Goal: Task Accomplishment & Management: Complete application form

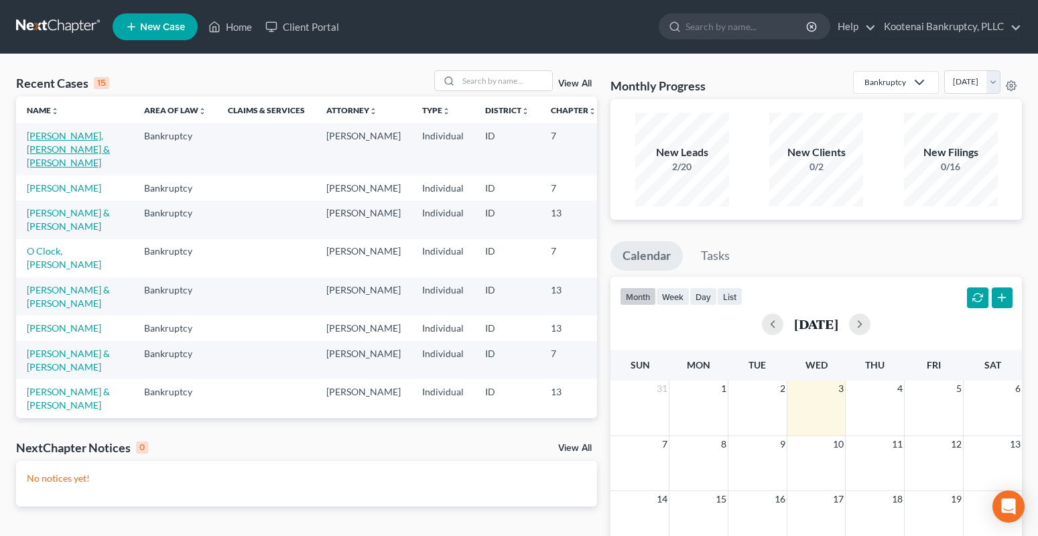
click at [40, 138] on link "[PERSON_NAME], [PERSON_NAME] & [PERSON_NAME]" at bounding box center [68, 149] width 83 height 38
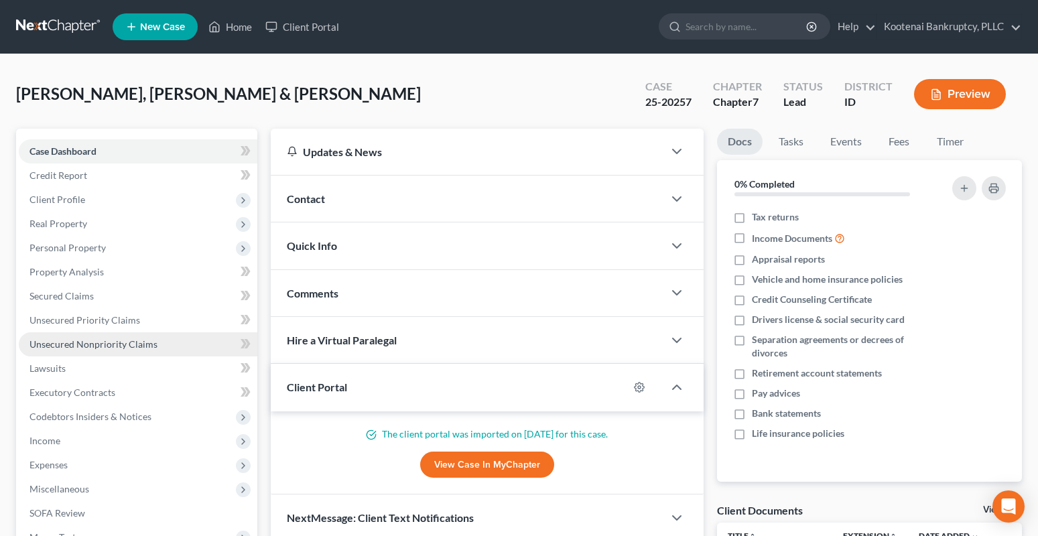
click at [92, 344] on span "Unsecured Nonpriority Claims" at bounding box center [93, 343] width 128 height 11
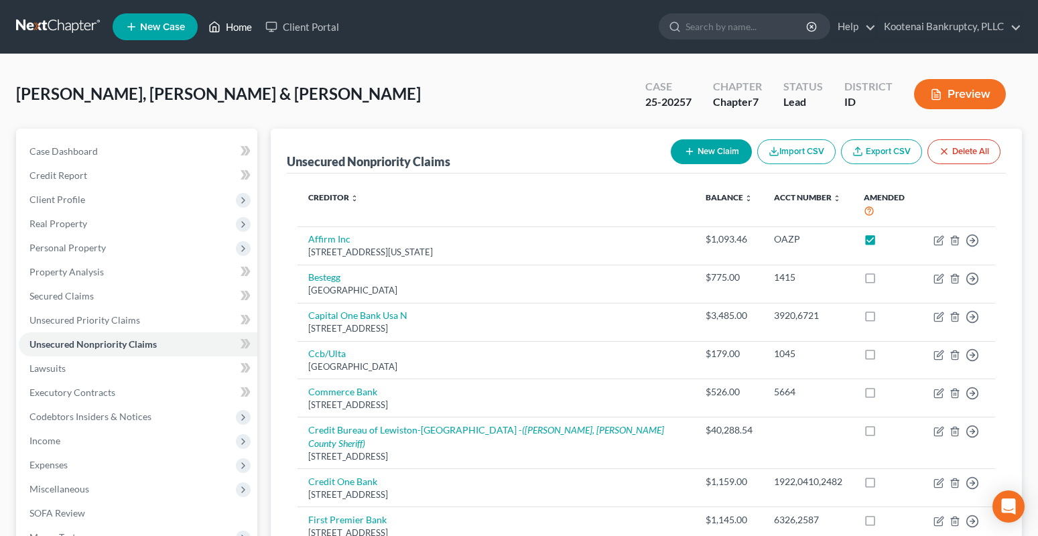
click at [244, 30] on link "Home" at bounding box center [230, 27] width 57 height 24
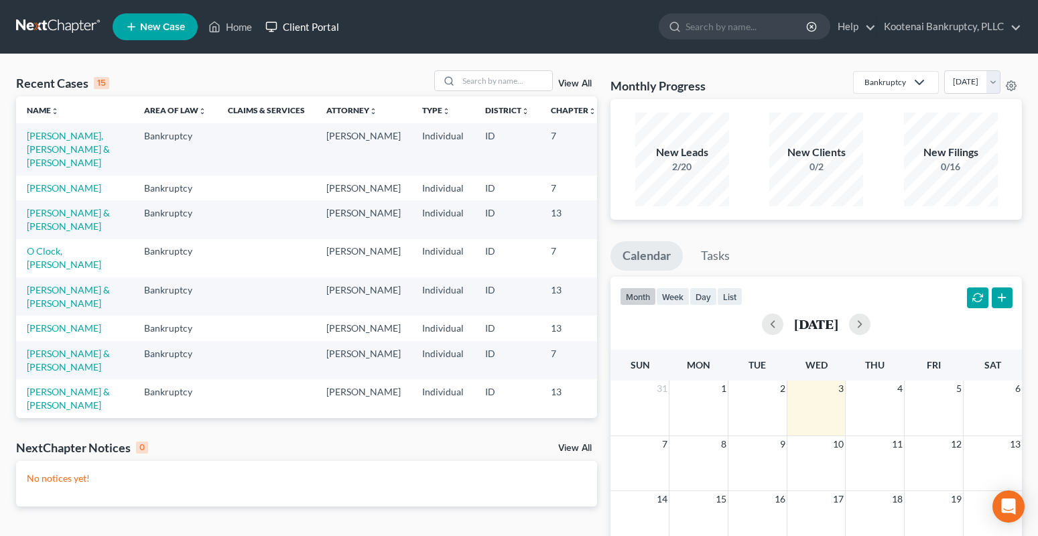
click at [332, 30] on link "Client Portal" at bounding box center [302, 27] width 87 height 24
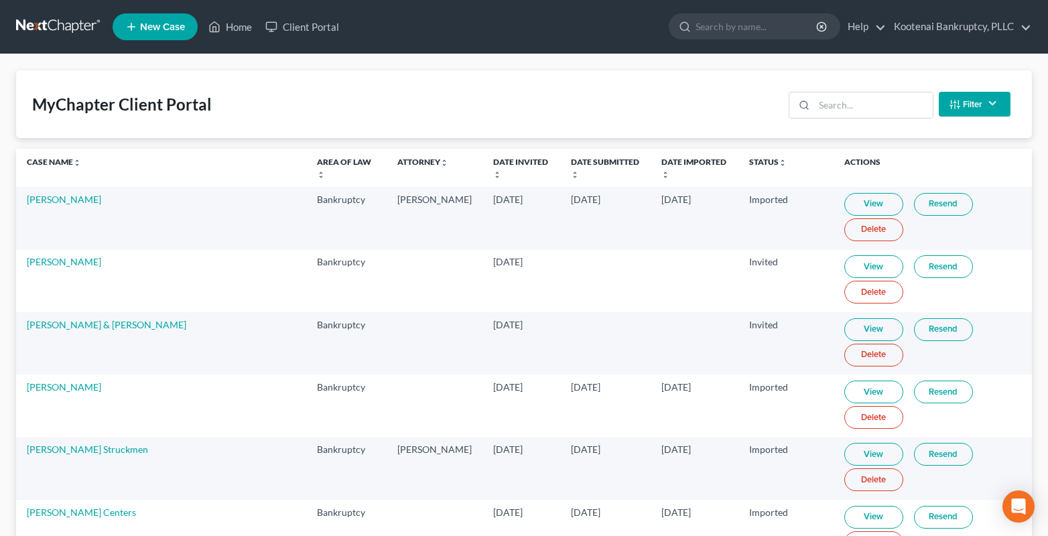
click at [964, 106] on button "Filter" at bounding box center [974, 104] width 72 height 25
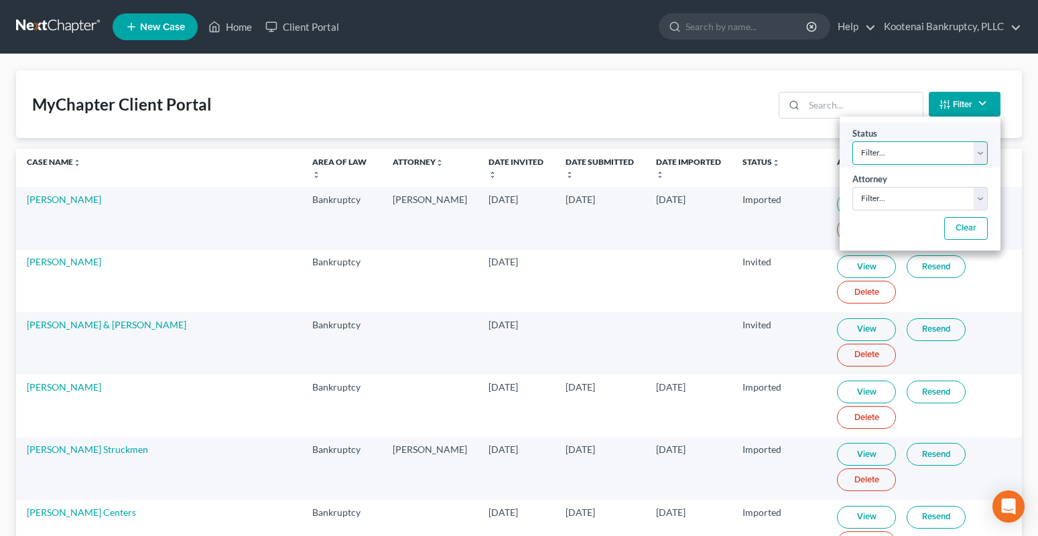
drag, startPoint x: 888, startPoint y: 154, endPoint x: 888, endPoint y: 161, distance: 7.4
click at [888, 154] on select "Filter... Invited In Progress Ready To Review Reviewed Imported Sent Back To De…" at bounding box center [919, 152] width 135 height 23
select select "2"
click at [852, 141] on select "Filter... Invited In Progress Ready To Review Reviewed Imported Sent Back To De…" at bounding box center [919, 152] width 135 height 23
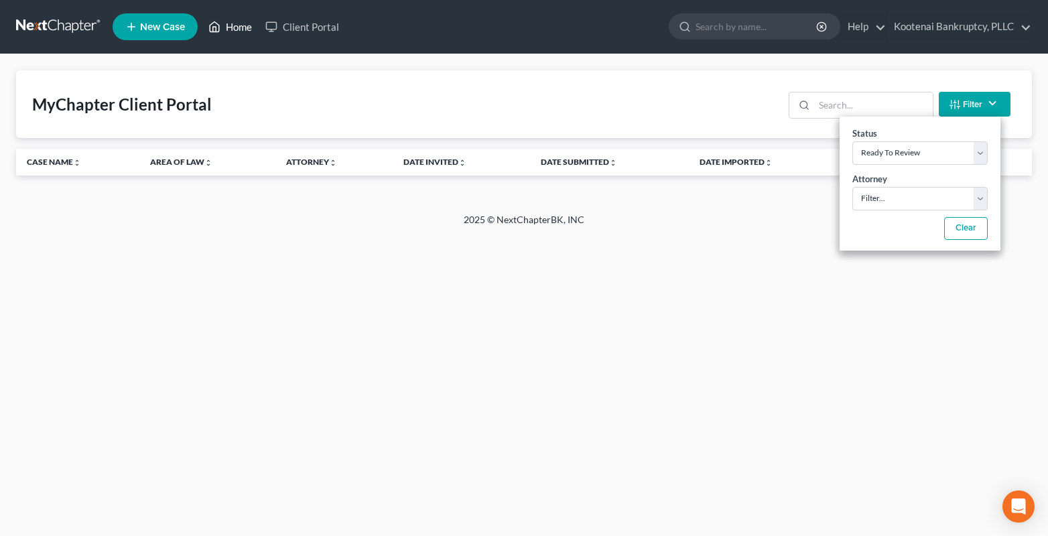
click at [242, 23] on link "Home" at bounding box center [230, 27] width 57 height 24
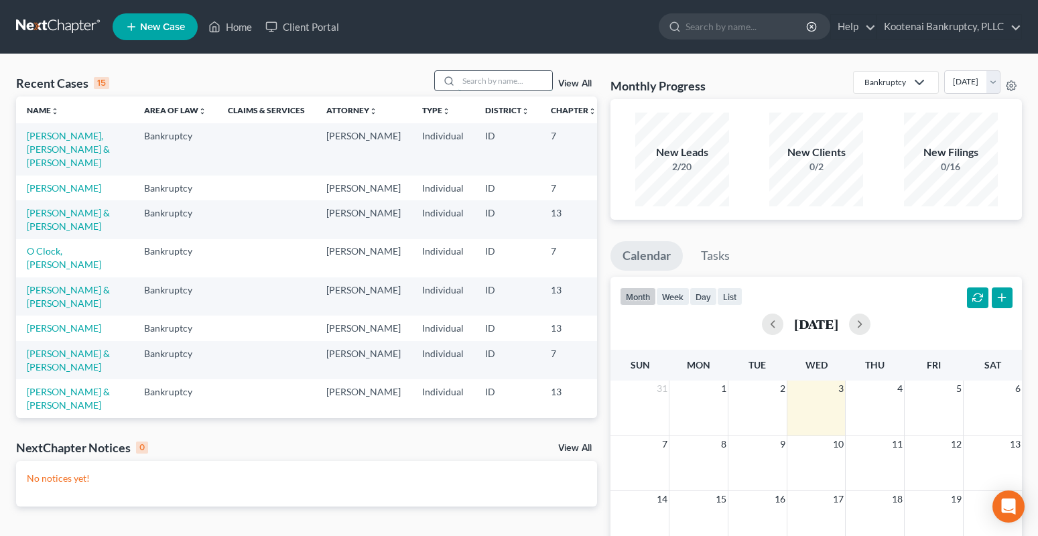
click at [482, 78] on input "search" at bounding box center [505, 80] width 94 height 19
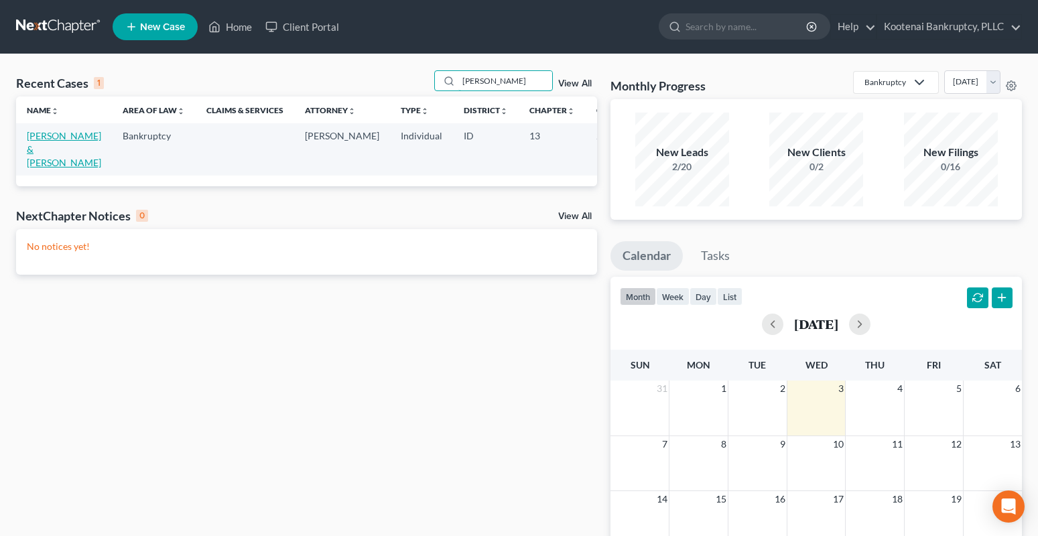
type input "[PERSON_NAME]"
click at [33, 136] on link "[PERSON_NAME] & [PERSON_NAME]" at bounding box center [64, 149] width 74 height 38
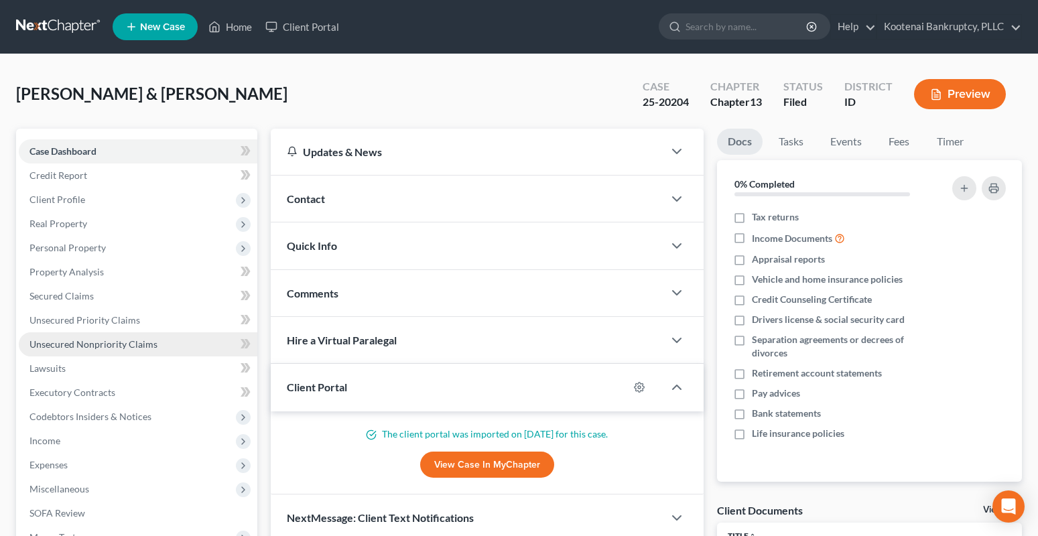
click at [74, 346] on span "Unsecured Nonpriority Claims" at bounding box center [93, 343] width 128 height 11
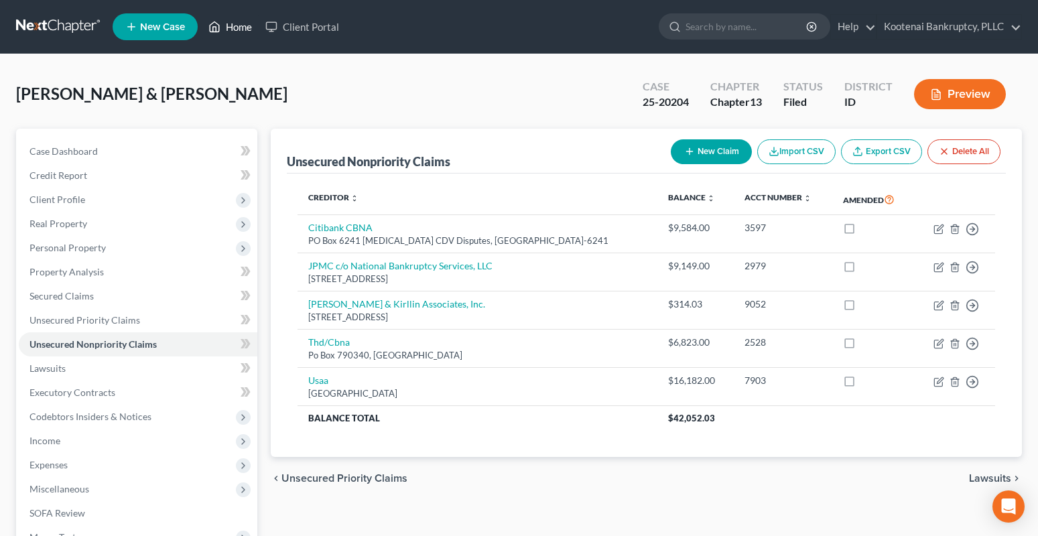
click at [229, 30] on link "Home" at bounding box center [230, 27] width 57 height 24
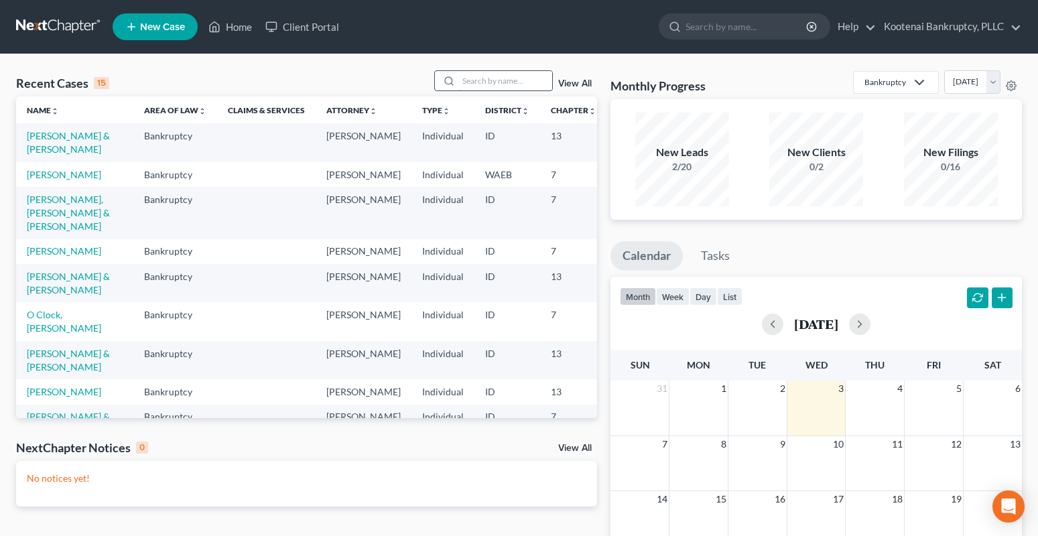
click at [473, 81] on input "search" at bounding box center [505, 80] width 94 height 19
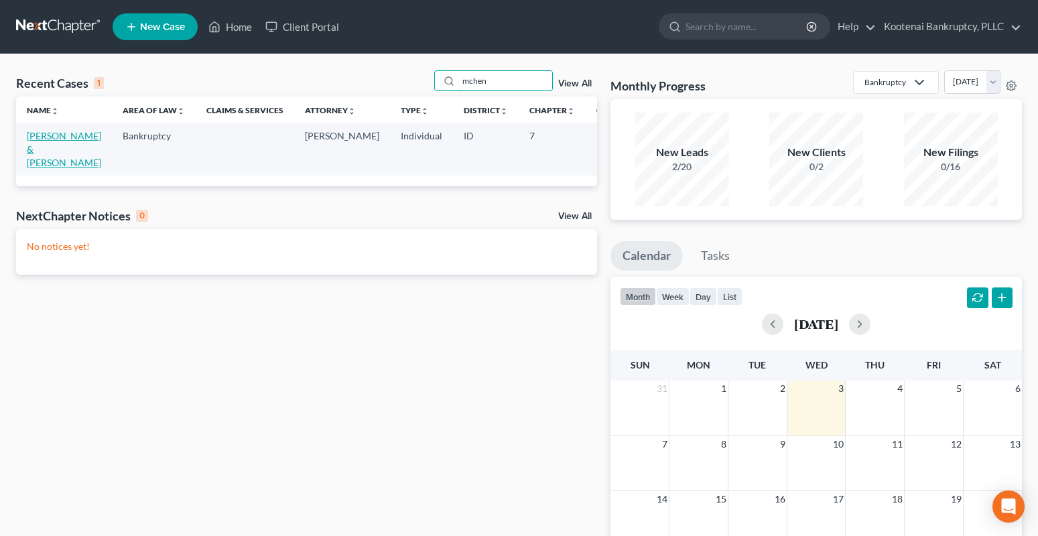
type input "mchen"
click at [42, 134] on link "[PERSON_NAME] & [PERSON_NAME]" at bounding box center [64, 149] width 74 height 38
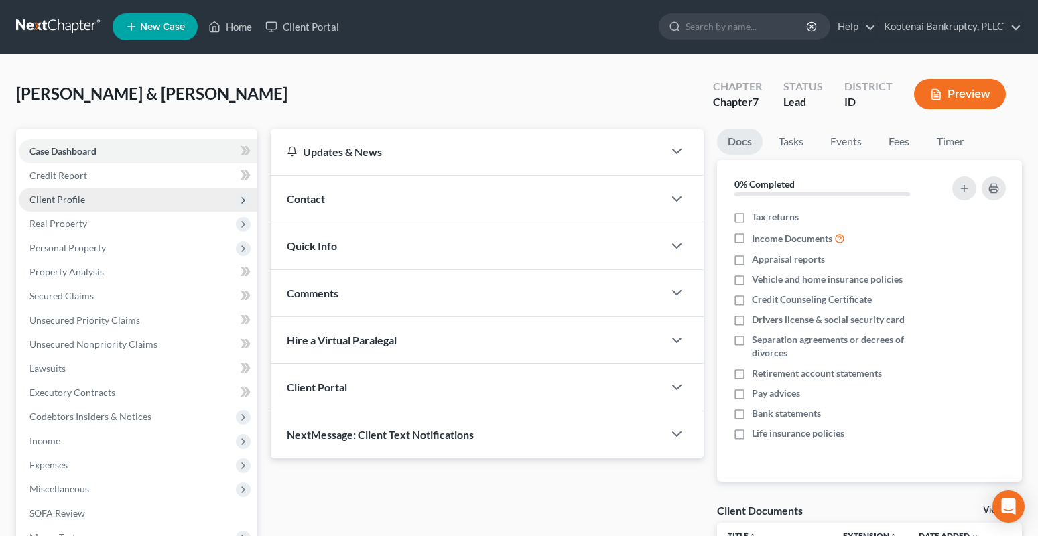
click at [50, 192] on span "Client Profile" at bounding box center [138, 200] width 238 height 24
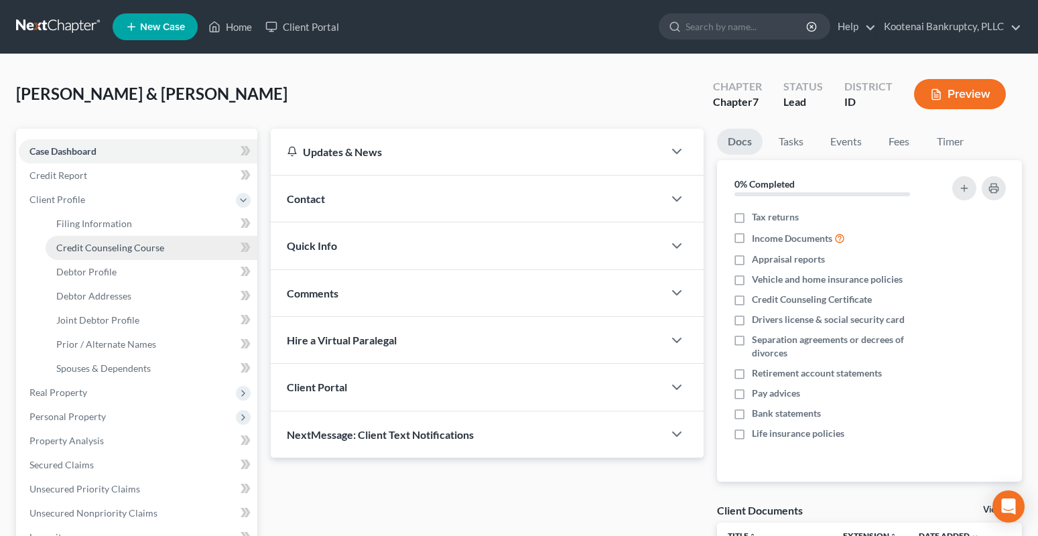
click at [84, 240] on link "Credit Counseling Course" at bounding box center [152, 248] width 212 height 24
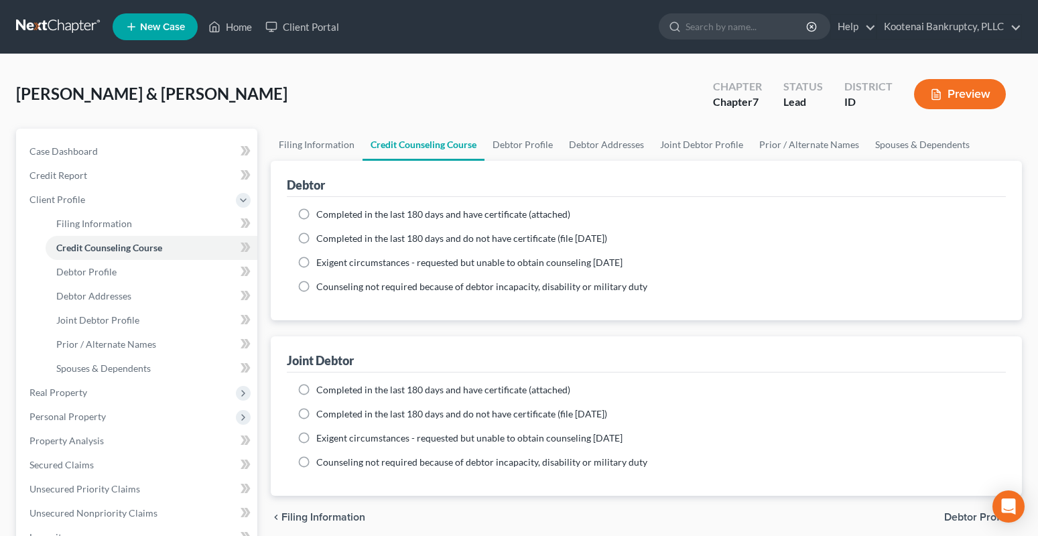
click at [316, 213] on label "Completed in the last 180 days and have certificate (attached)" at bounding box center [443, 214] width 254 height 13
click at [322, 213] on input "Completed in the last 180 days and have certificate (attached)" at bounding box center [326, 212] width 9 height 9
radio input "true"
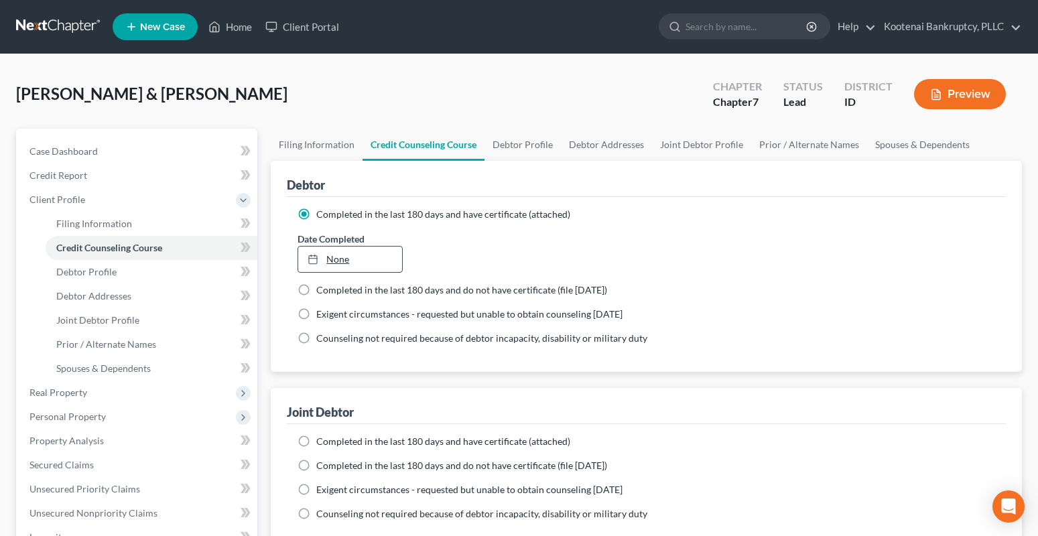
click at [317, 261] on rect at bounding box center [313, 260] width 8 height 8
click at [316, 441] on label "Completed in the last 180 days and have certificate (attached)" at bounding box center [443, 441] width 254 height 13
click at [322, 441] on input "Completed in the last 180 days and have certificate (attached)" at bounding box center [326, 439] width 9 height 9
radio input "true"
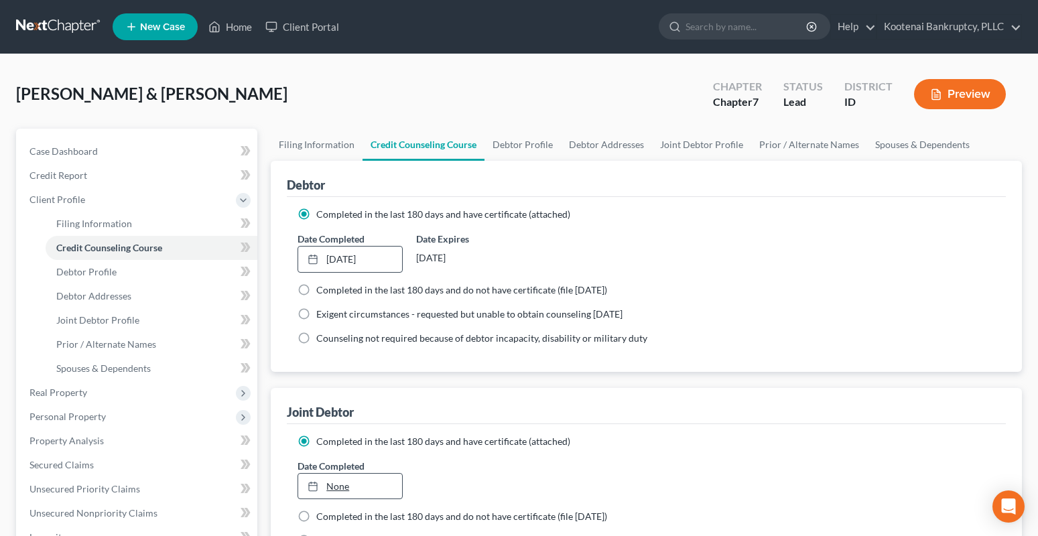
type input "[DATE]"
click at [354, 490] on link "None" at bounding box center [350, 486] width 104 height 25
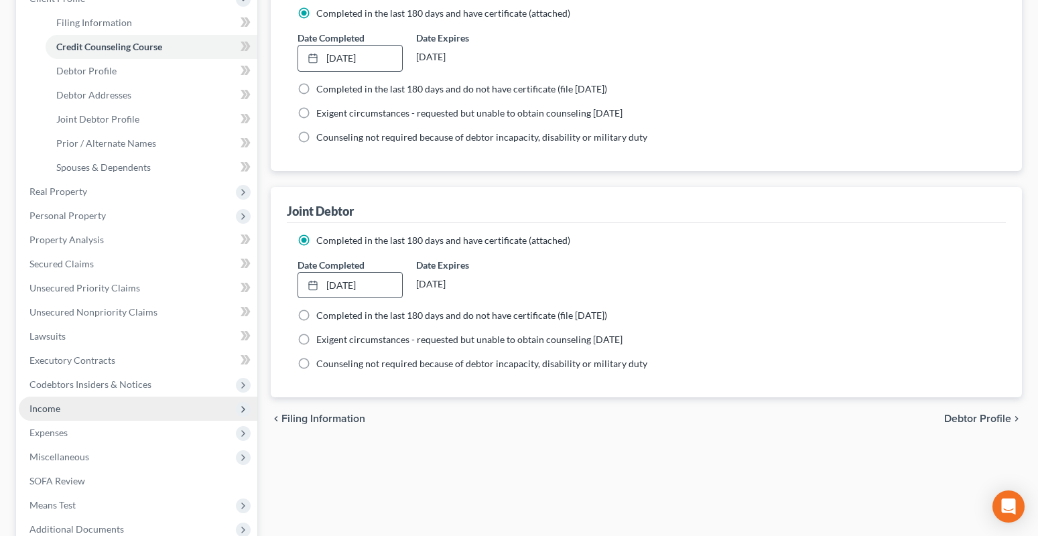
scroll to position [369, 0]
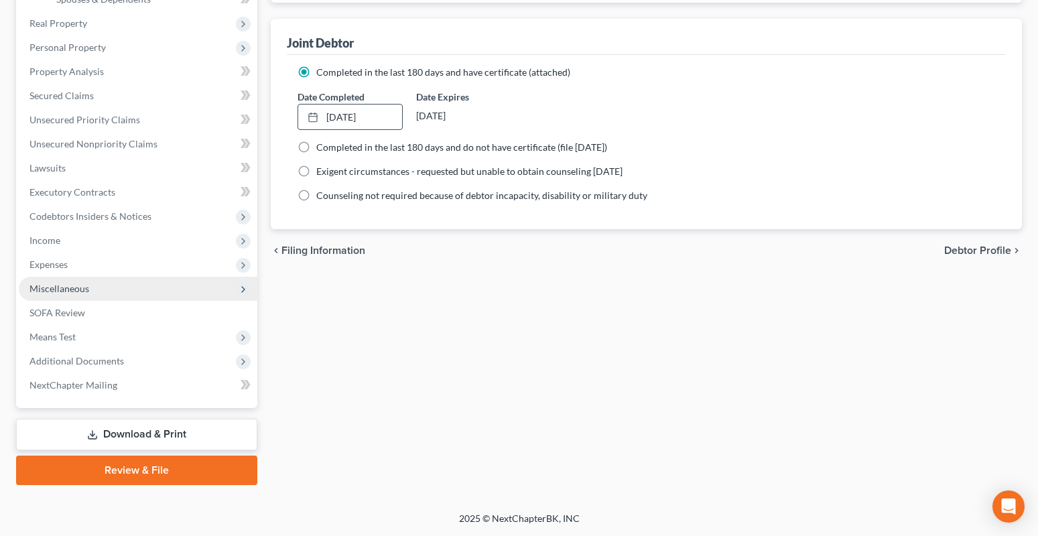
click at [69, 285] on span "Miscellaneous" at bounding box center [59, 288] width 60 height 11
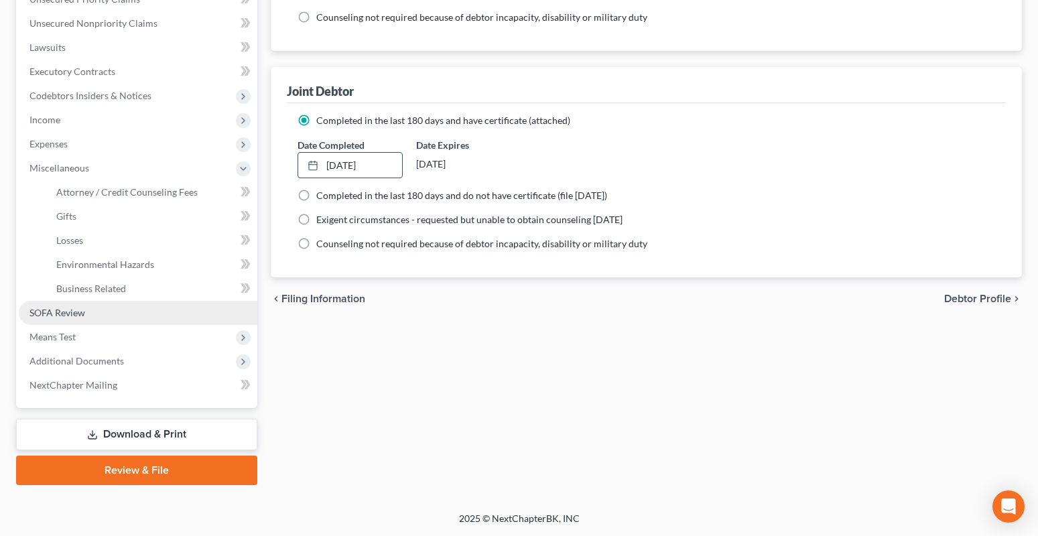
scroll to position [321, 0]
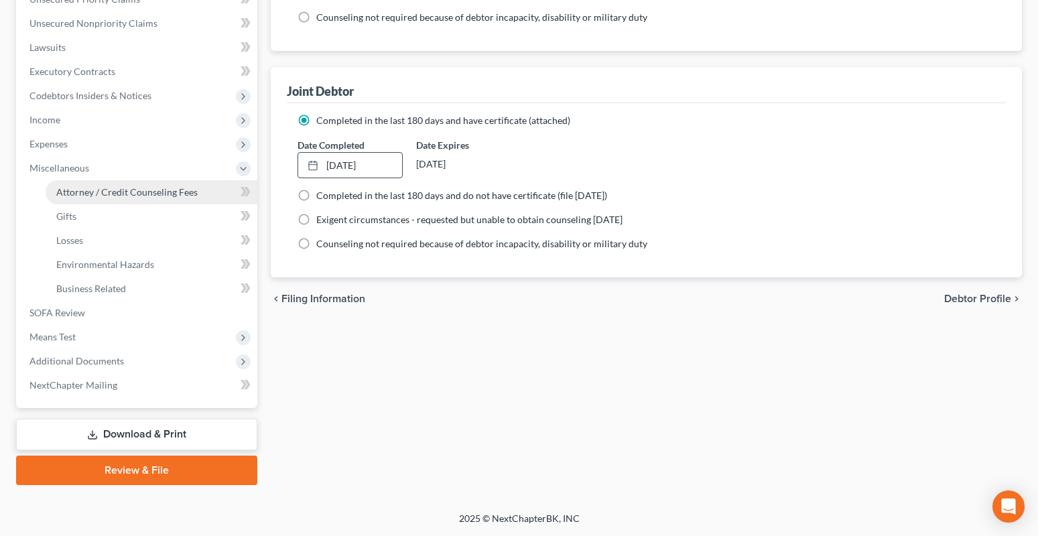
click at [94, 193] on span "Attorney / Credit Counseling Fees" at bounding box center [126, 191] width 141 height 11
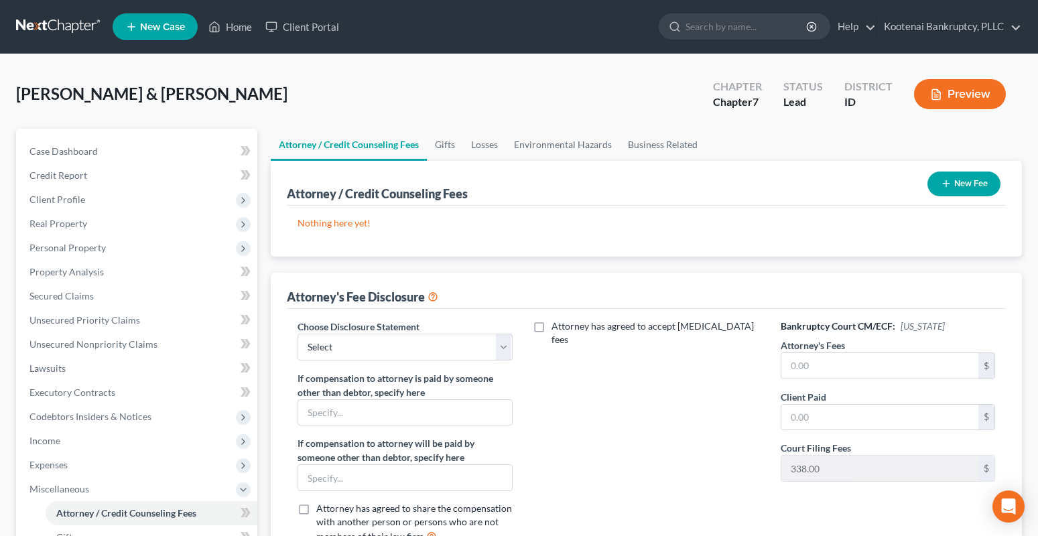
click at [962, 185] on button "New Fee" at bounding box center [963, 183] width 73 height 25
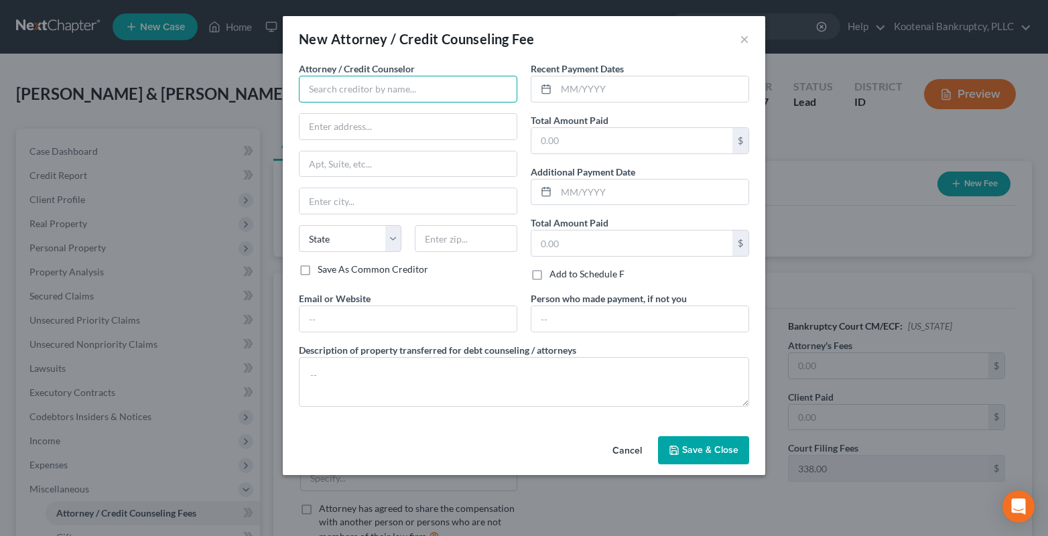
click at [315, 94] on input "text" at bounding box center [408, 89] width 218 height 27
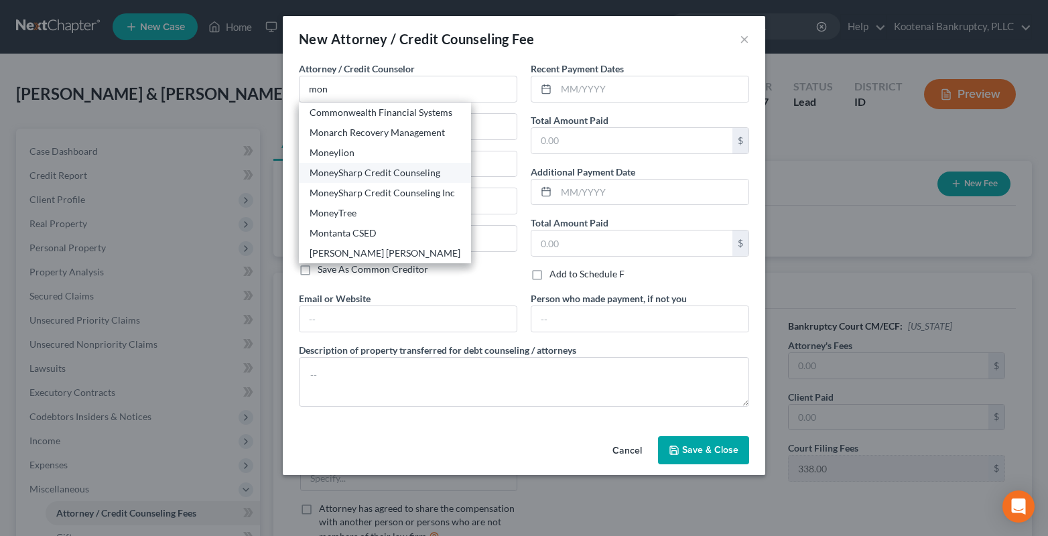
click at [345, 171] on div "MoneySharp Credit Counseling" at bounding box center [384, 172] width 151 height 13
type input "MoneySharp Credit Counseling"
type input "[GEOGRAPHIC_DATA]"
type input "Suite 2100"
type input "[GEOGRAPHIC_DATA]"
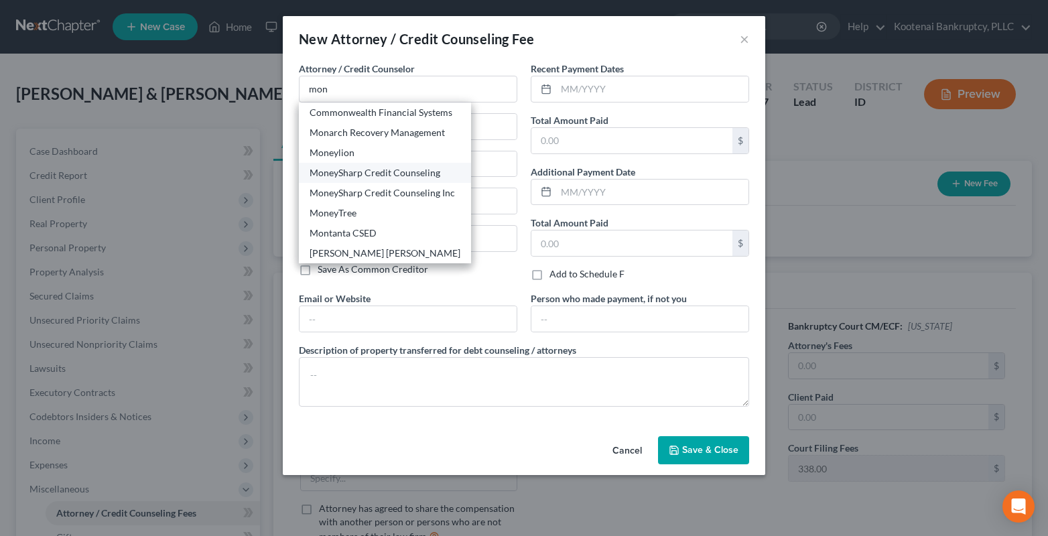
select select "14"
type input "60601"
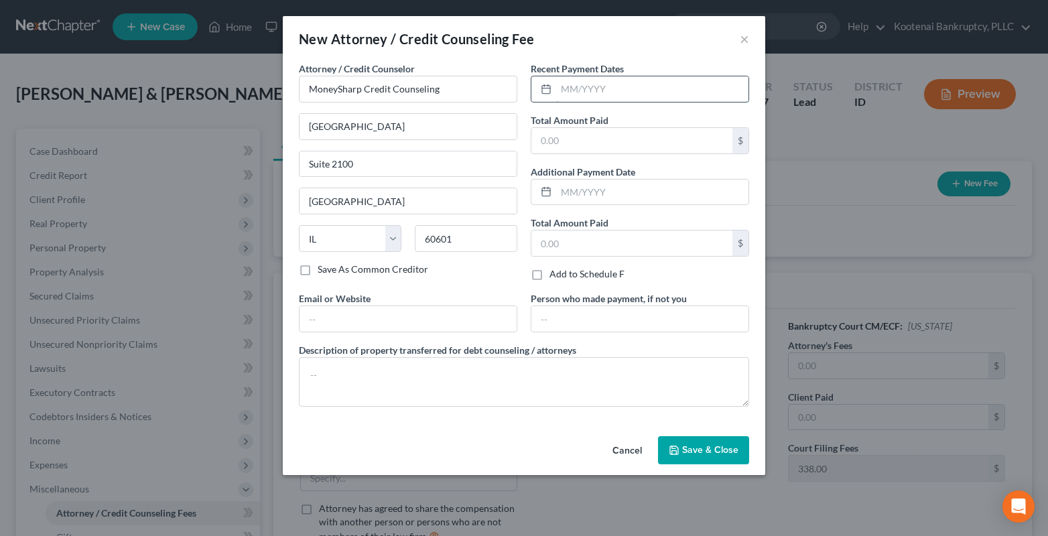
click at [561, 85] on input "text" at bounding box center [652, 88] width 192 height 25
type input "[DATE]"
drag, startPoint x: 561, startPoint y: 139, endPoint x: 545, endPoint y: 138, distance: 16.8
click at [554, 141] on input "text" at bounding box center [631, 140] width 201 height 25
type input "13.00"
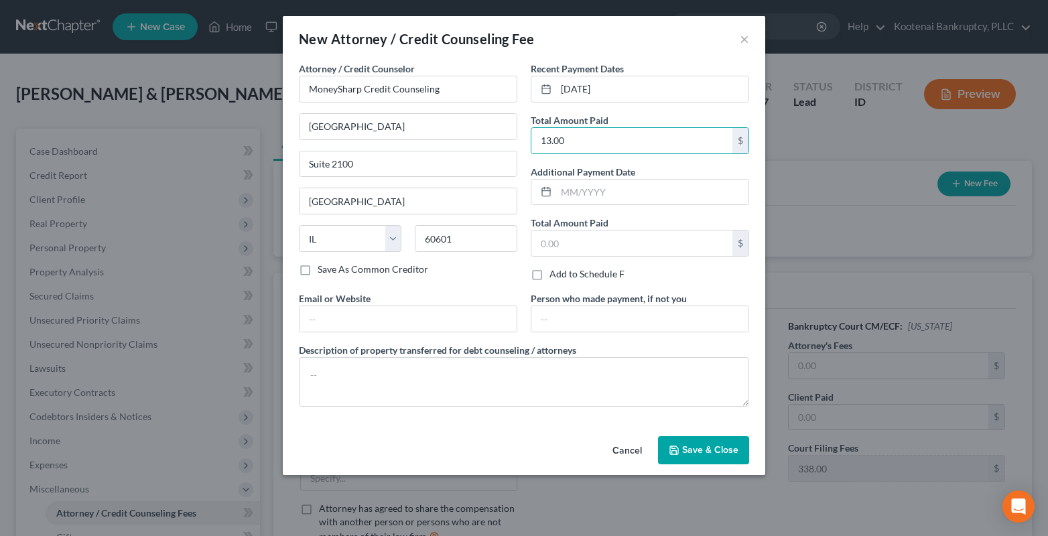
click at [675, 445] on icon "button" at bounding box center [673, 450] width 11 height 11
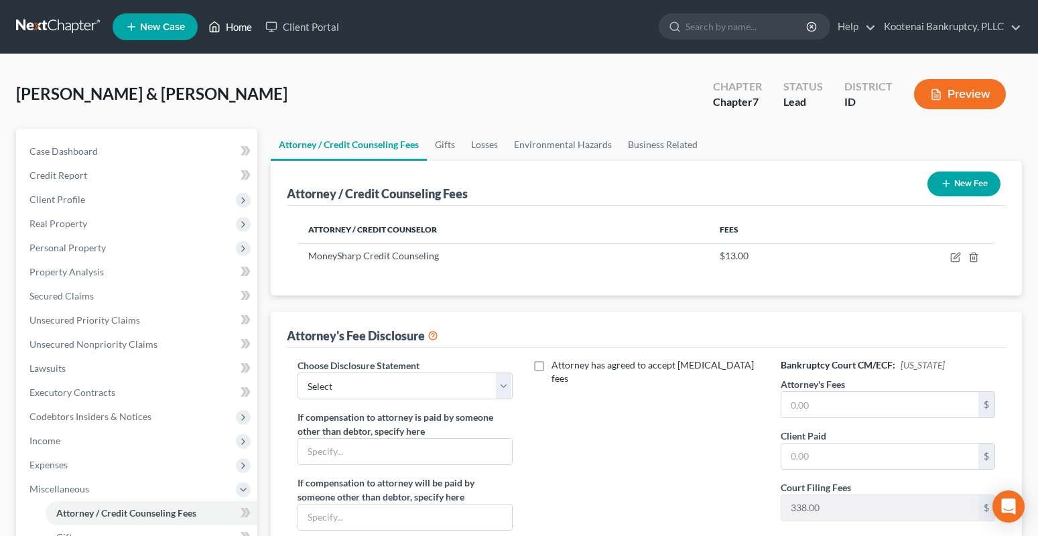
click at [236, 27] on link "Home" at bounding box center [230, 27] width 57 height 24
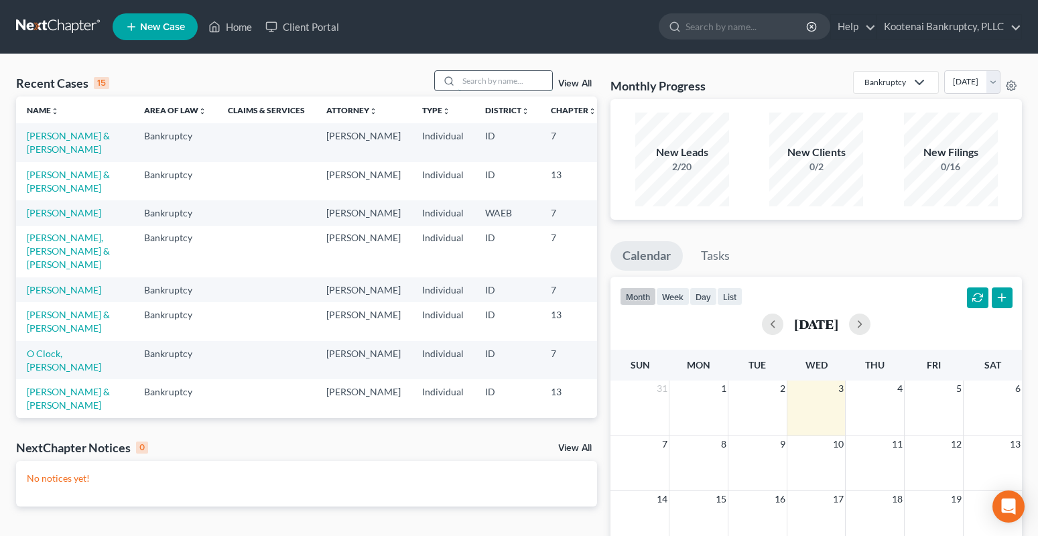
click at [477, 78] on input "search" at bounding box center [505, 80] width 94 height 19
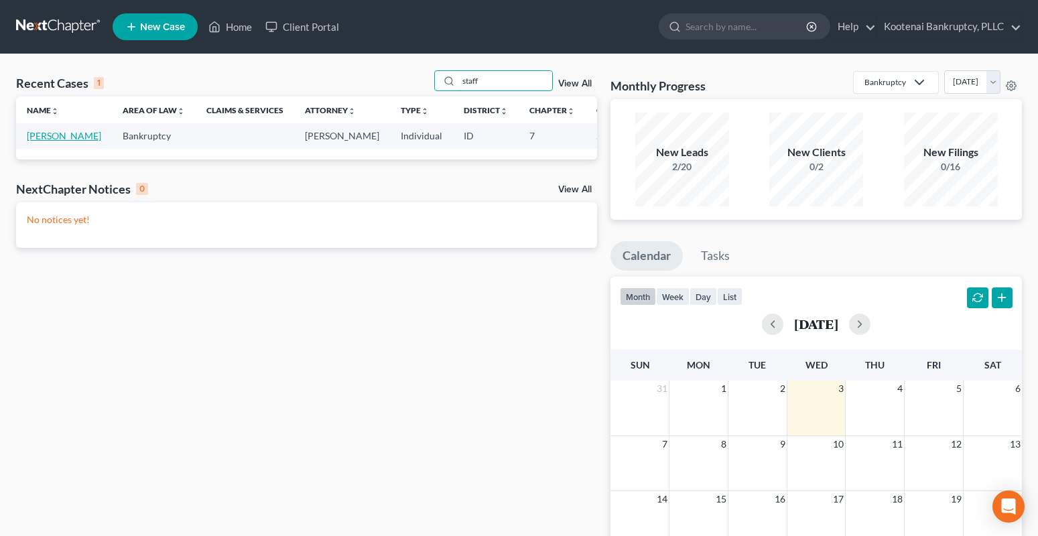
type input "staff"
click at [46, 136] on link "[PERSON_NAME]" at bounding box center [64, 135] width 74 height 11
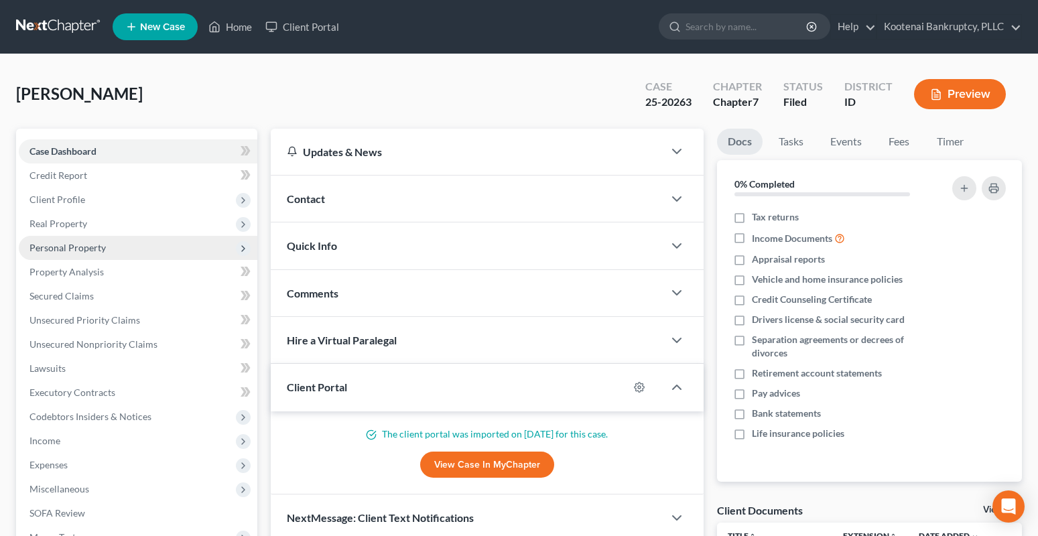
click at [46, 244] on span "Personal Property" at bounding box center [67, 247] width 76 height 11
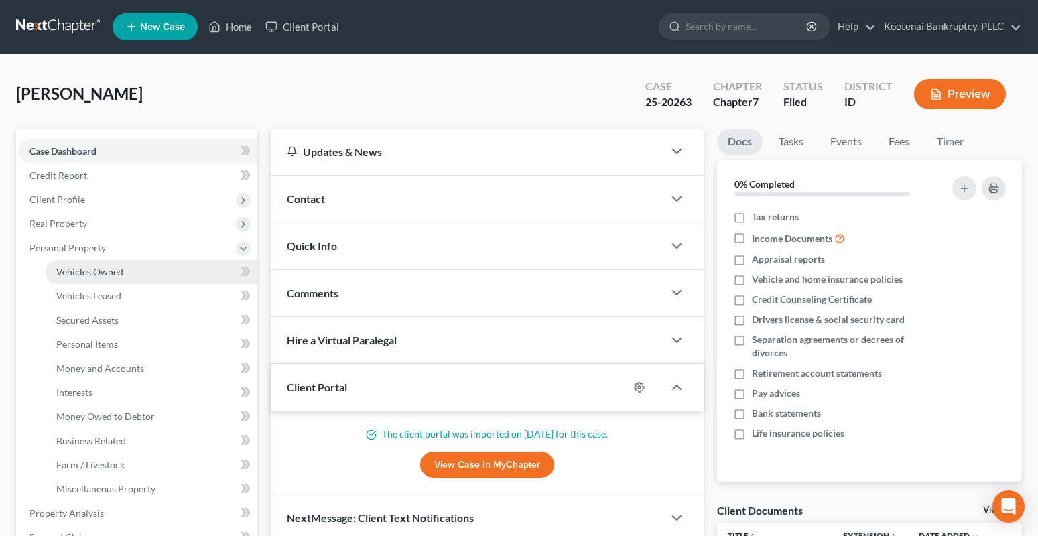
click at [66, 267] on span "Vehicles Owned" at bounding box center [89, 271] width 67 height 11
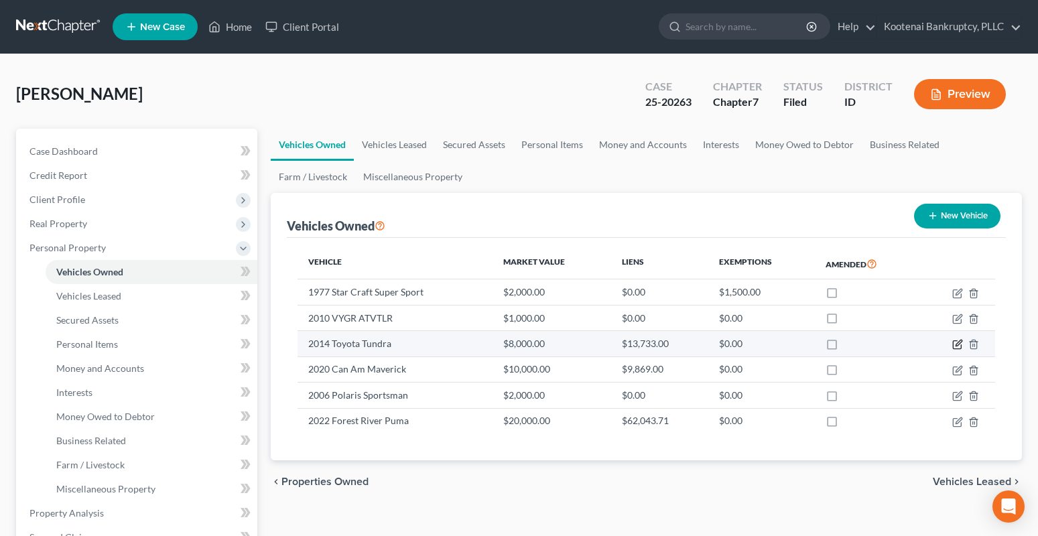
click at [956, 346] on icon "button" at bounding box center [958, 343] width 6 height 6
select select "0"
select select "12"
select select "3"
select select "0"
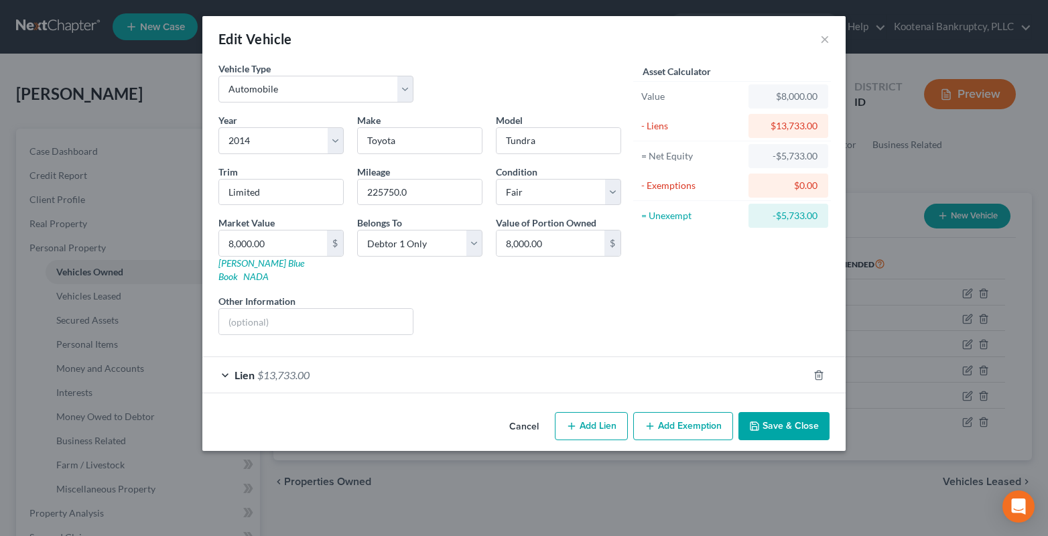
click at [363, 364] on div "Lien $13,733.00" at bounding box center [505, 375] width 606 height 36
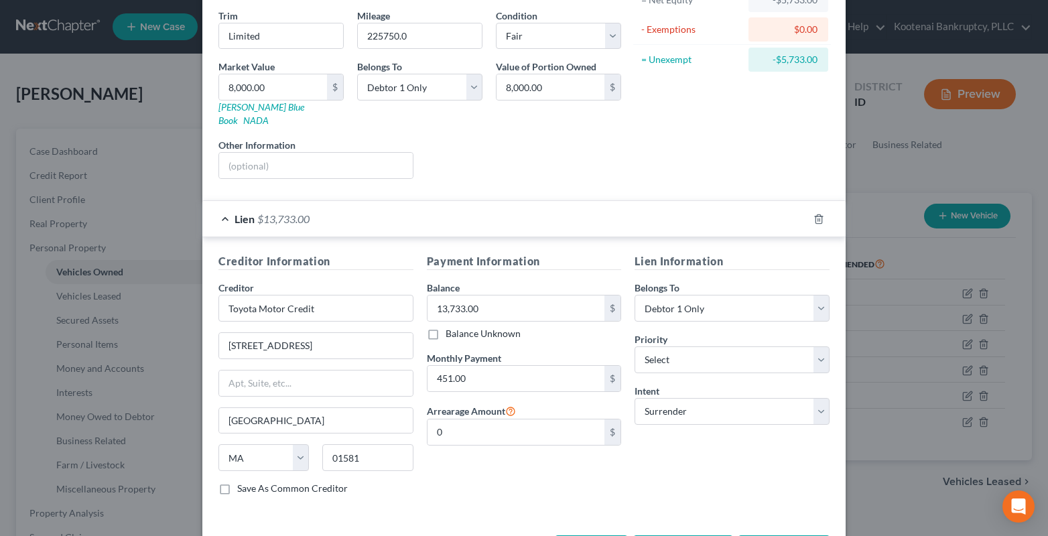
scroll to position [197, 0]
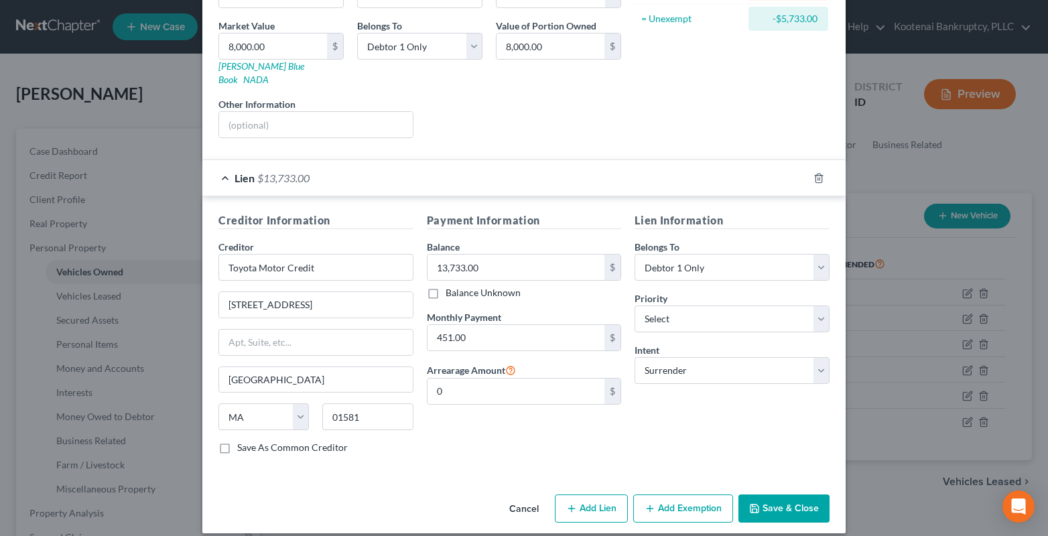
click at [773, 494] on button "Save & Close" at bounding box center [783, 508] width 91 height 28
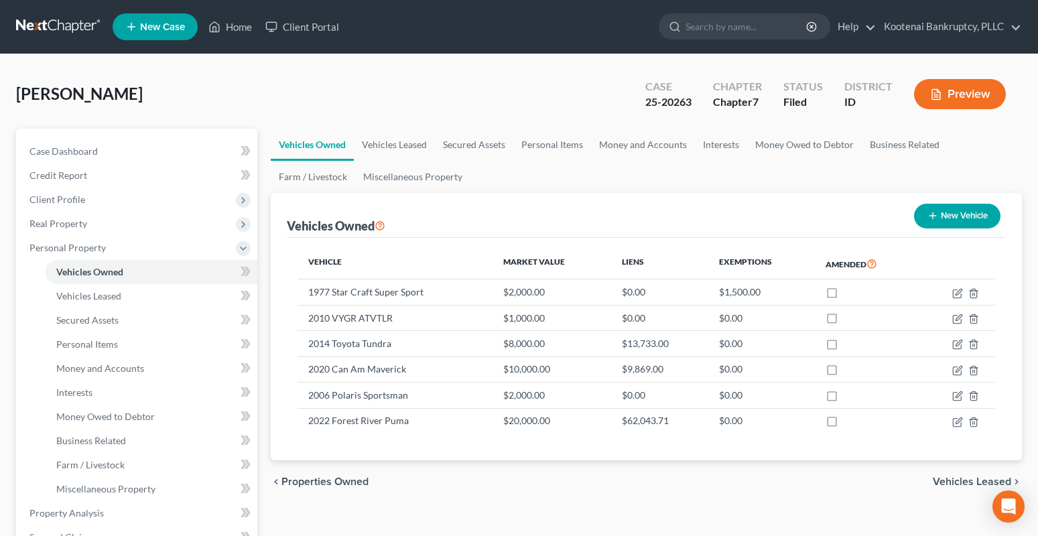
click at [82, 122] on div "[PERSON_NAME] Upgraded Case 25-20263 Chapter Chapter 7 Status Filed District ID…" at bounding box center [518, 99] width 1005 height 58
click at [243, 21] on link "Home" at bounding box center [230, 27] width 57 height 24
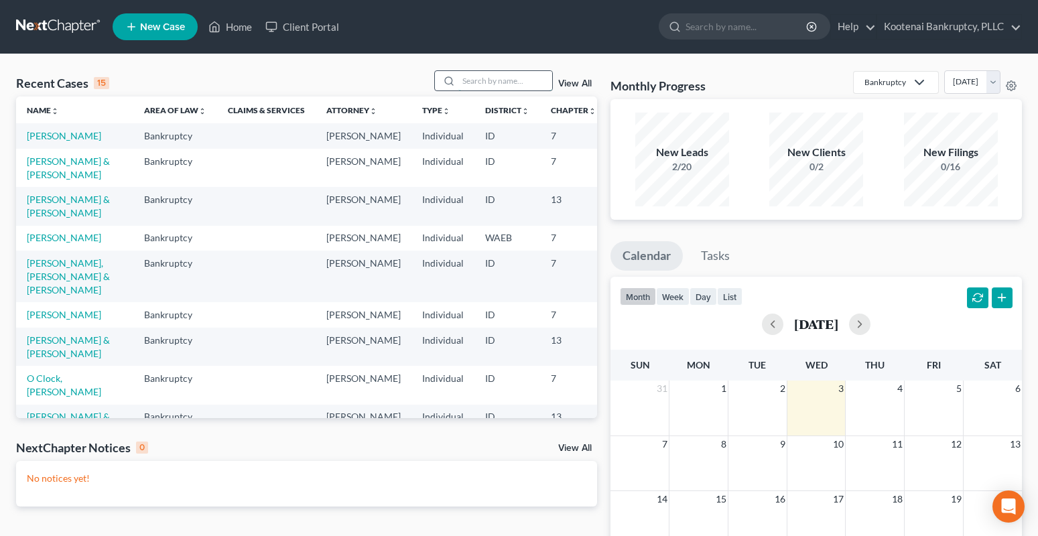
click at [482, 75] on input "search" at bounding box center [505, 80] width 94 height 19
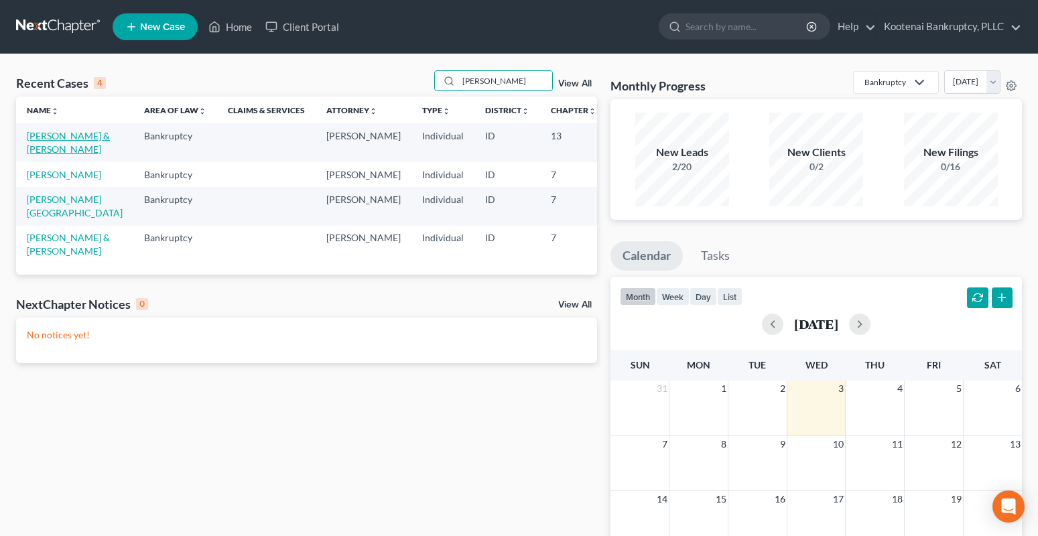
type input "[PERSON_NAME]"
click at [38, 131] on link "[PERSON_NAME] & [PERSON_NAME]" at bounding box center [68, 142] width 83 height 25
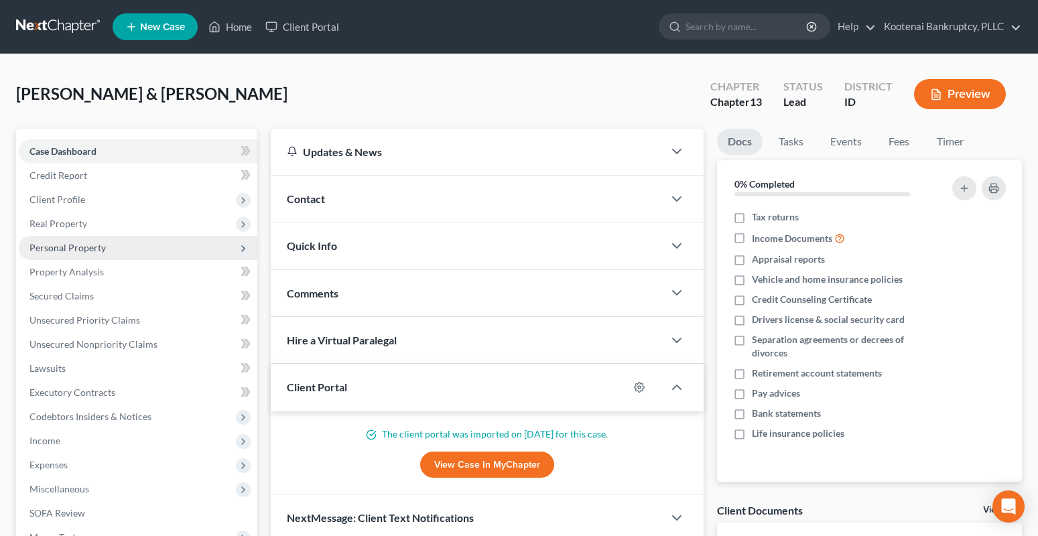
click at [60, 246] on span "Personal Property" at bounding box center [67, 247] width 76 height 11
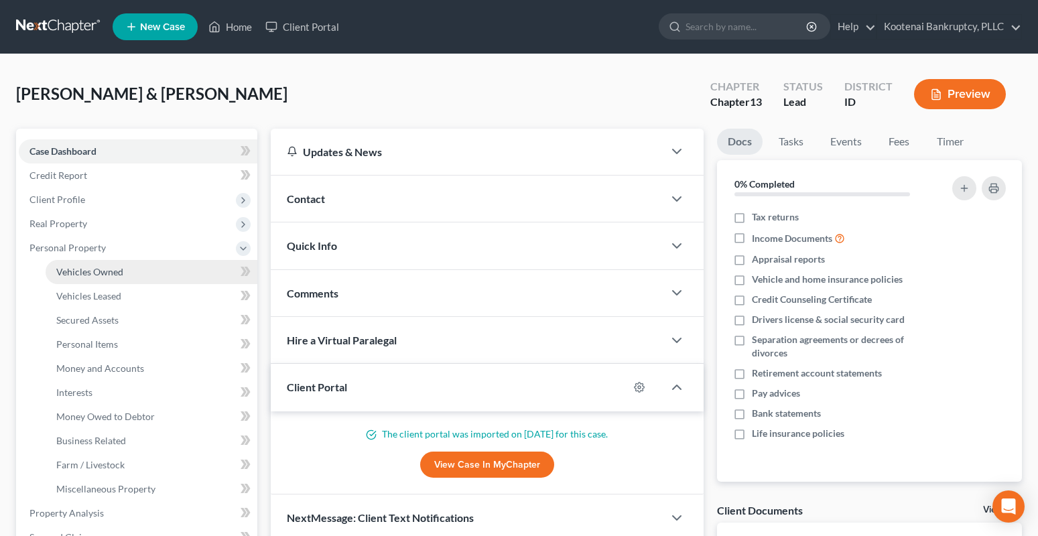
click at [86, 270] on span "Vehicles Owned" at bounding box center [89, 271] width 67 height 11
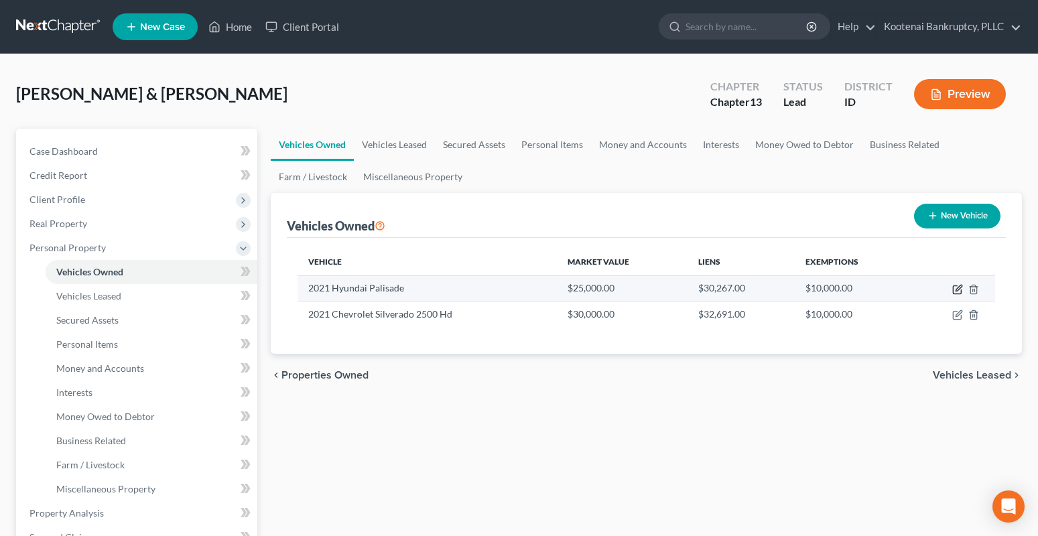
click at [953, 287] on icon "button" at bounding box center [956, 290] width 8 height 8
select select "0"
select select "5"
select select "0"
select select "4"
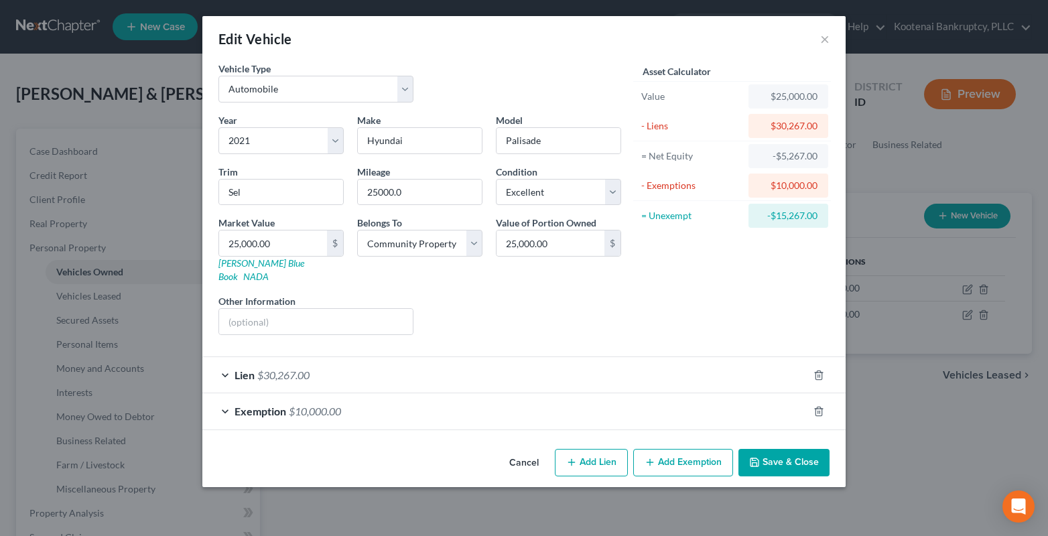
click at [370, 364] on div "Lien $30,267.00" at bounding box center [505, 375] width 606 height 36
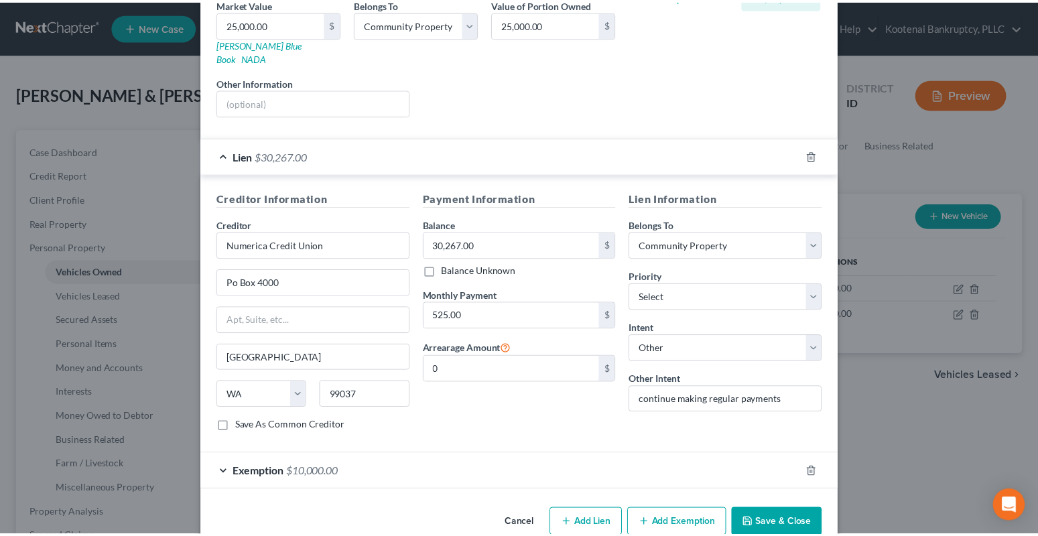
scroll to position [234, 0]
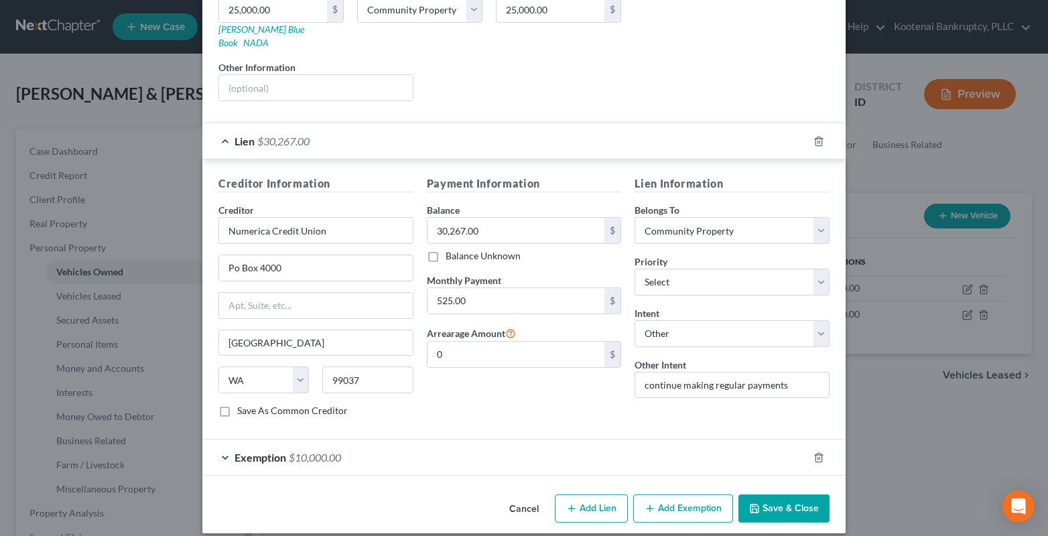
click at [792, 494] on button "Save & Close" at bounding box center [783, 508] width 91 height 28
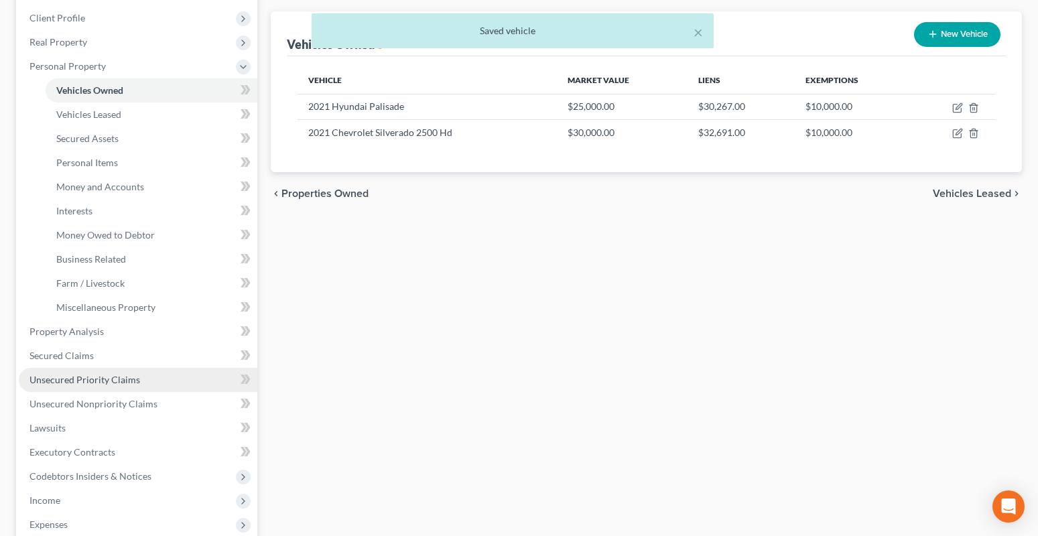
scroll to position [201, 0]
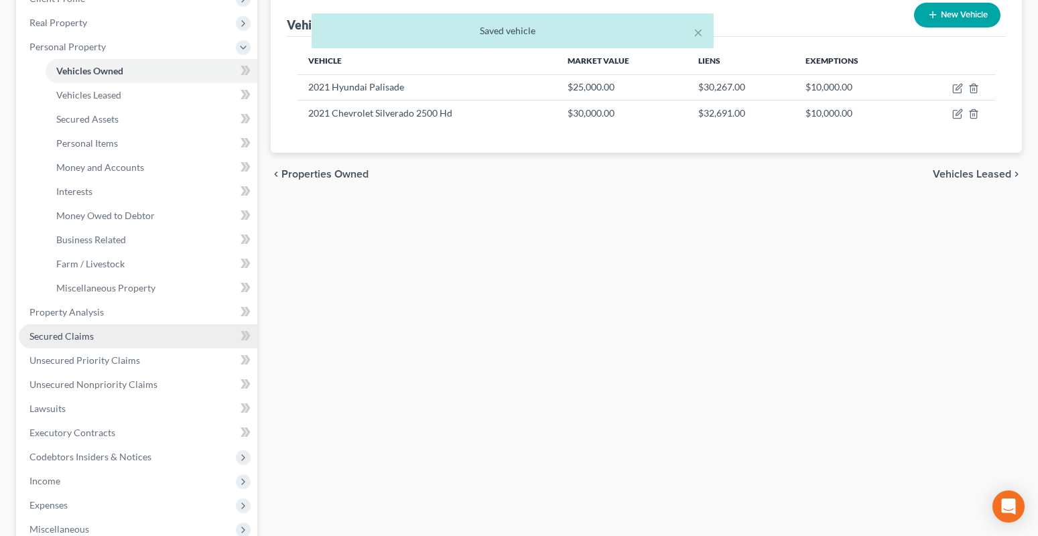
click at [60, 344] on link "Secured Claims" at bounding box center [138, 336] width 238 height 24
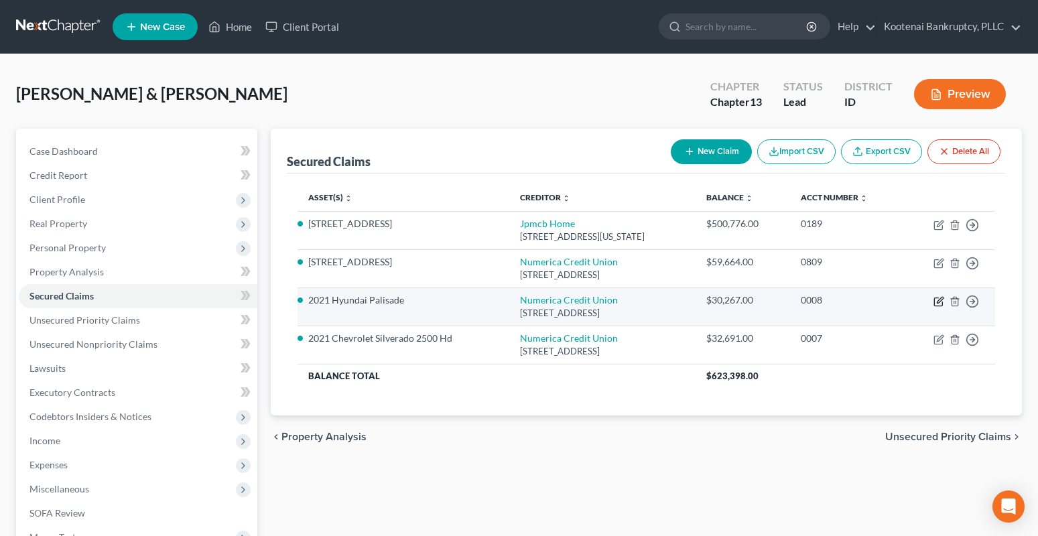
click at [937, 298] on icon "button" at bounding box center [938, 302] width 8 height 8
select select "50"
select select "4"
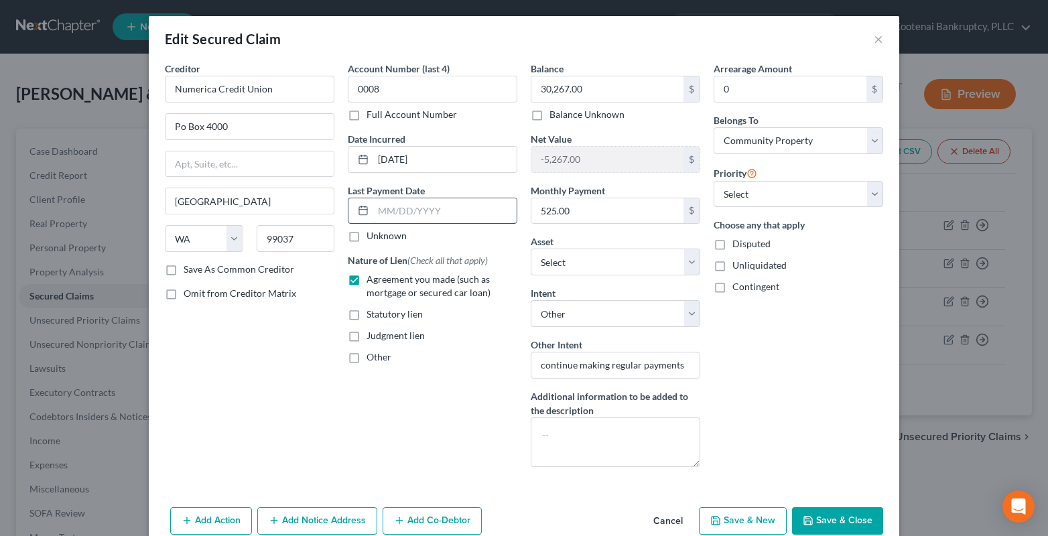
click at [382, 206] on input "text" at bounding box center [444, 210] width 143 height 25
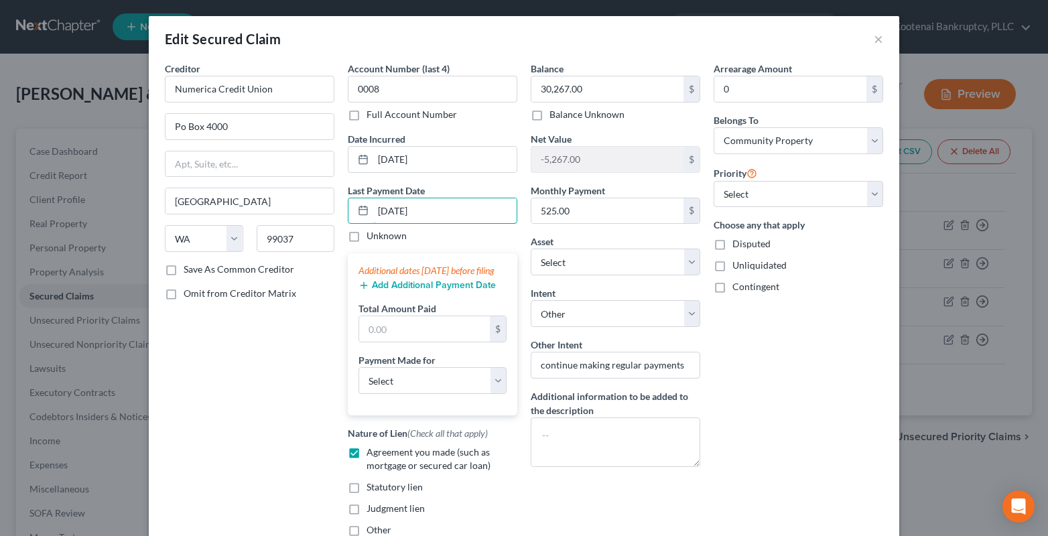
type input "[DATE]"
click at [418, 291] on button "Add Additional Payment Date" at bounding box center [426, 285] width 137 height 11
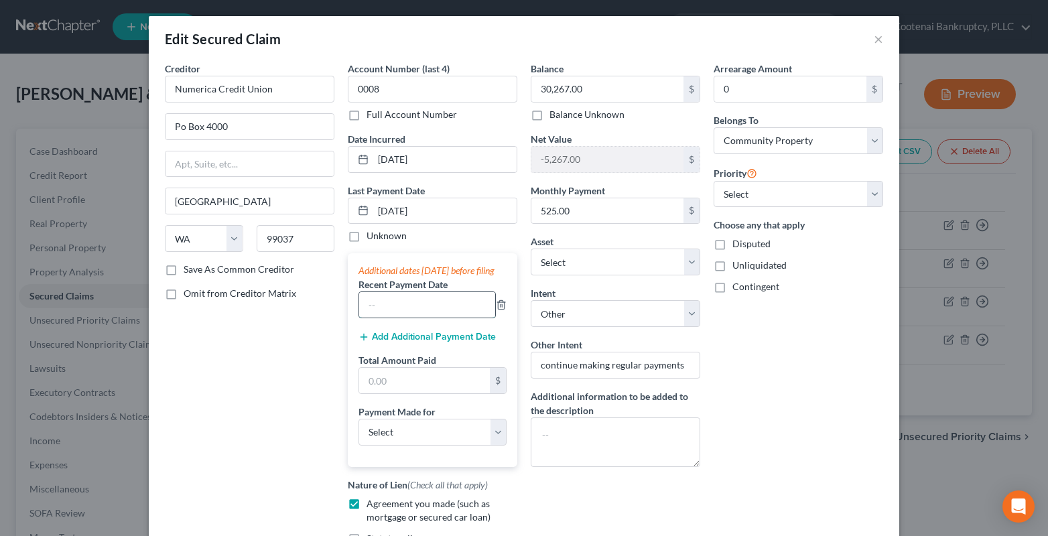
drag, startPoint x: 402, startPoint y: 325, endPoint x: 388, endPoint y: 320, distance: 14.8
click at [399, 317] on input "text" at bounding box center [427, 304] width 136 height 25
type input "[DATE]"
click at [412, 342] on button "Add Additional Payment Date" at bounding box center [426, 337] width 137 height 11
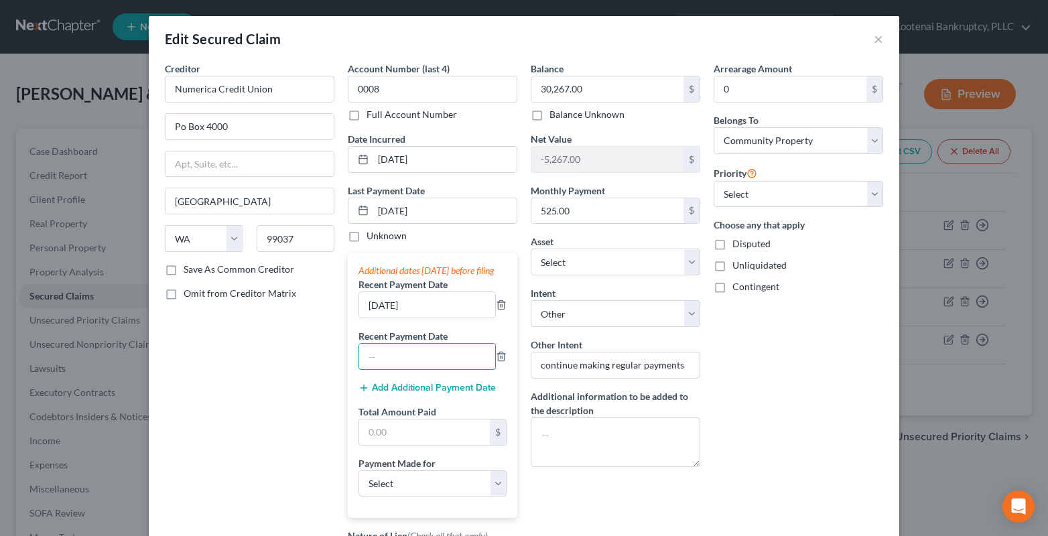
drag, startPoint x: 381, startPoint y: 365, endPoint x: 361, endPoint y: 336, distance: 35.7
click at [376, 366] on input "text" at bounding box center [427, 356] width 136 height 25
type input "[DATE]"
click at [386, 445] on input "text" at bounding box center [424, 431] width 131 height 25
type input "1,575.00"
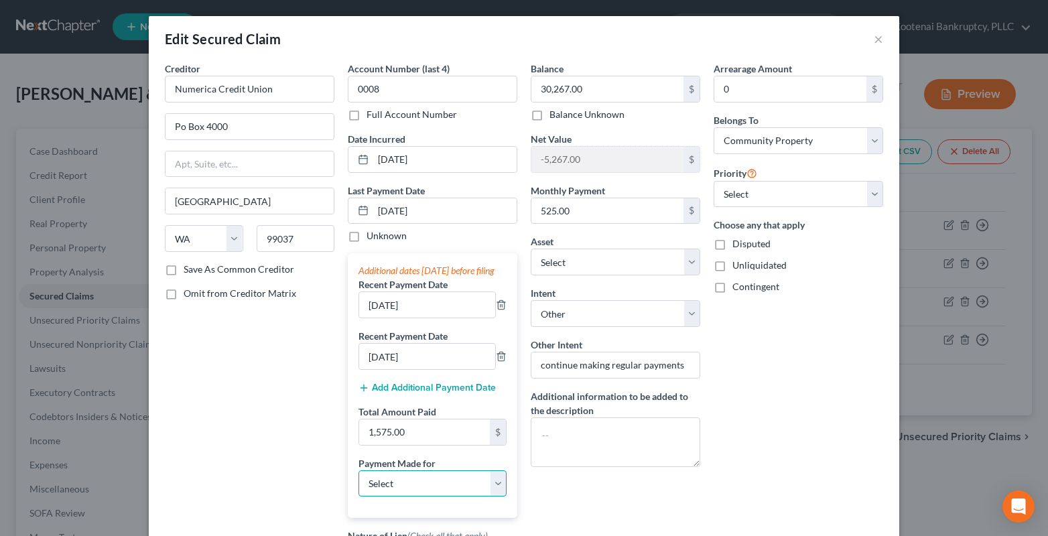
click at [368, 493] on select "Select Car Credit Card Loan Repayment Mortgage Other Suppliers Or Vendors" at bounding box center [432, 483] width 148 height 27
select select "0"
click at [358, 483] on select "Select Car Credit Card Loan Repayment Mortgage Other Suppliers Or Vendors" at bounding box center [432, 483] width 148 height 27
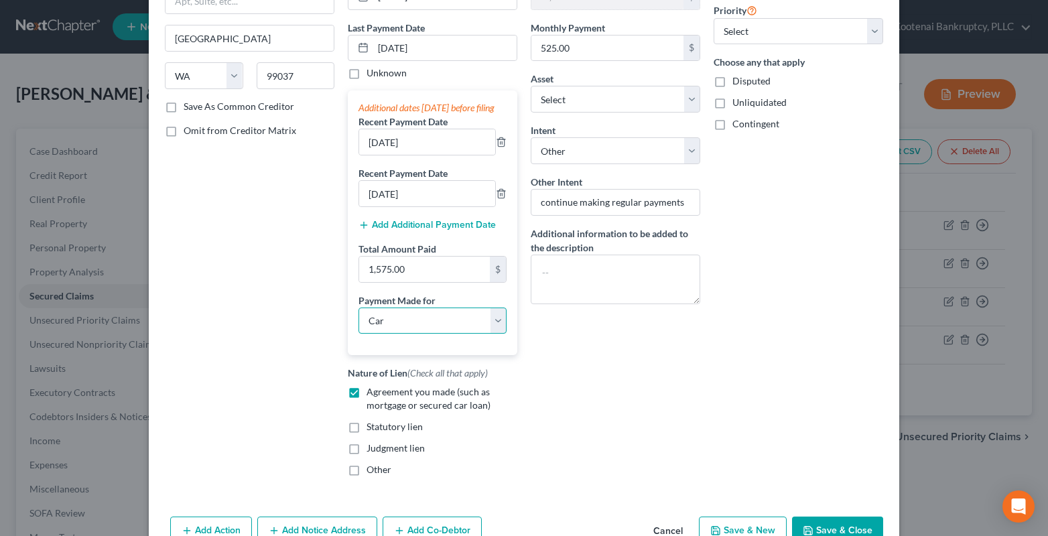
scroll to position [251, 0]
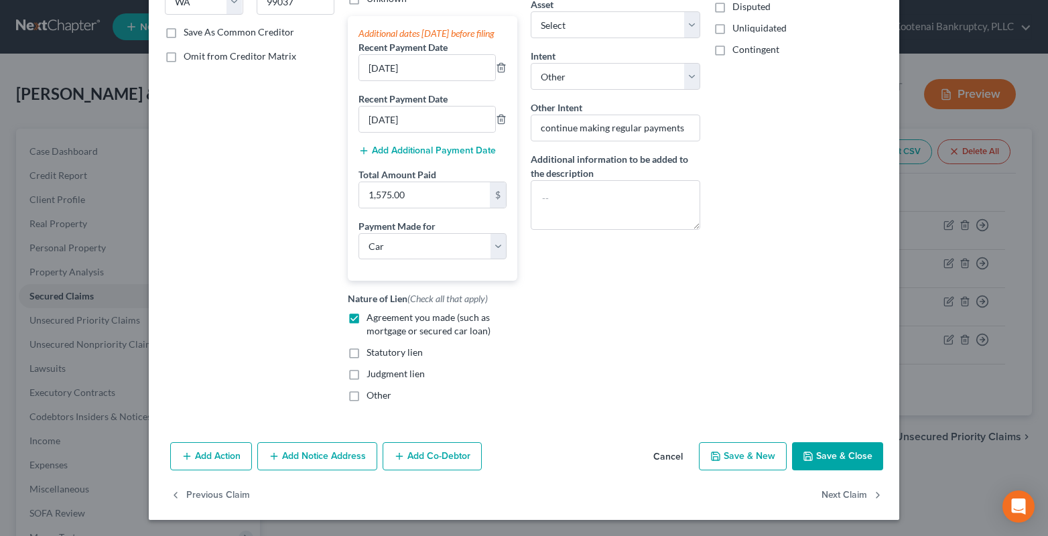
click at [853, 449] on button "Save & Close" at bounding box center [837, 456] width 91 height 28
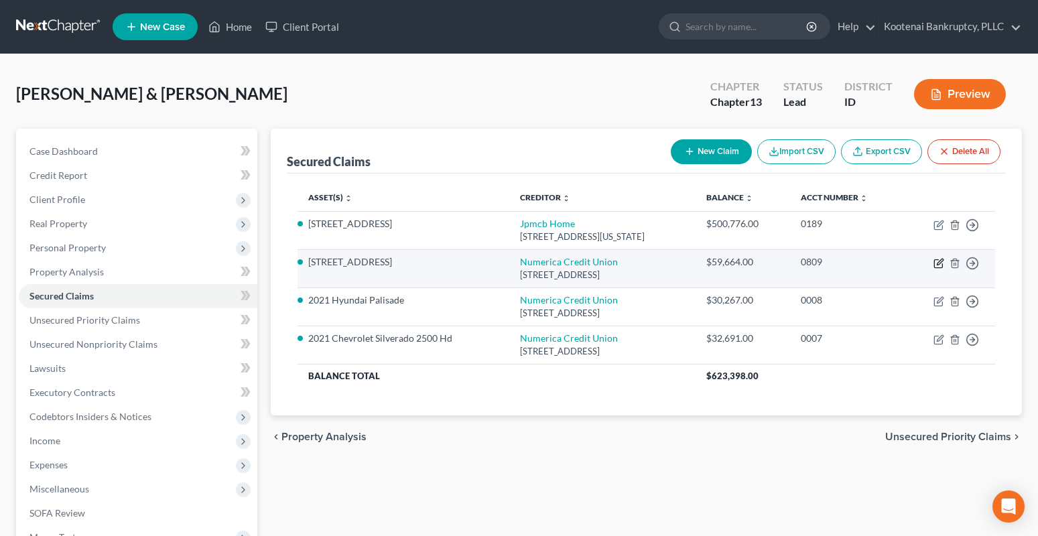
click at [934, 262] on icon "button" at bounding box center [938, 264] width 8 height 8
select select "50"
select select "4"
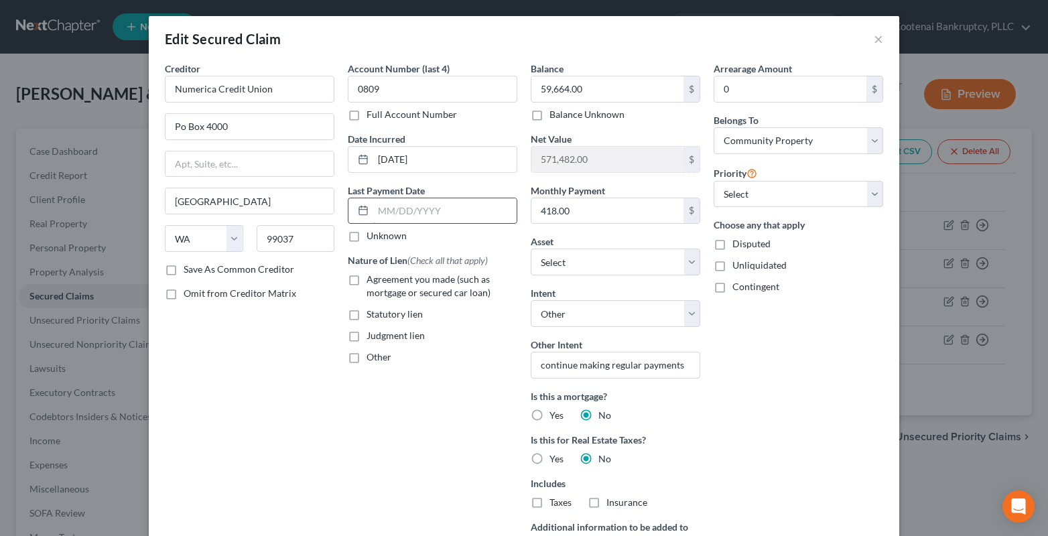
click at [392, 206] on input "text" at bounding box center [444, 210] width 143 height 25
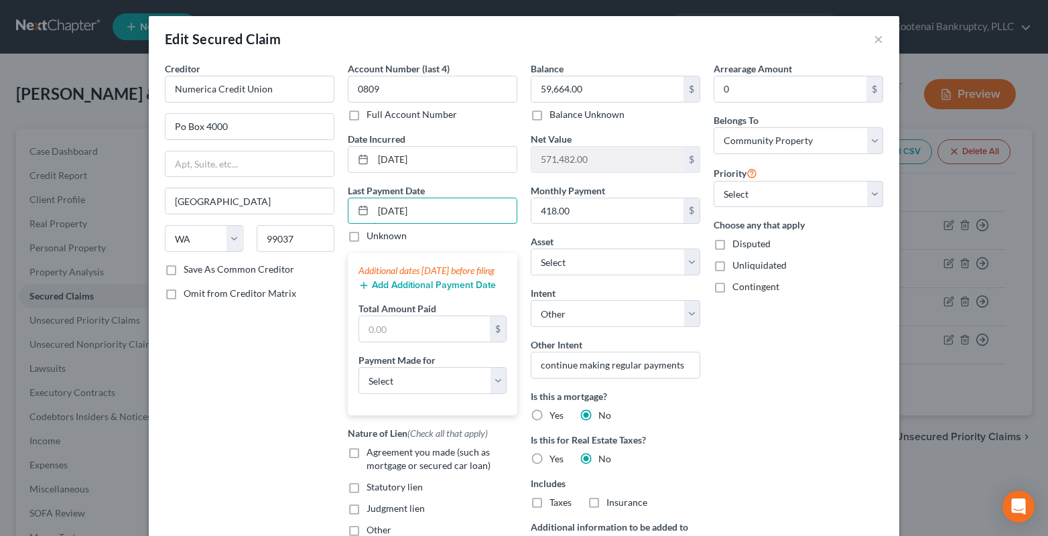
type input "[DATE]"
click at [407, 291] on button "Add Additional Payment Date" at bounding box center [426, 285] width 137 height 11
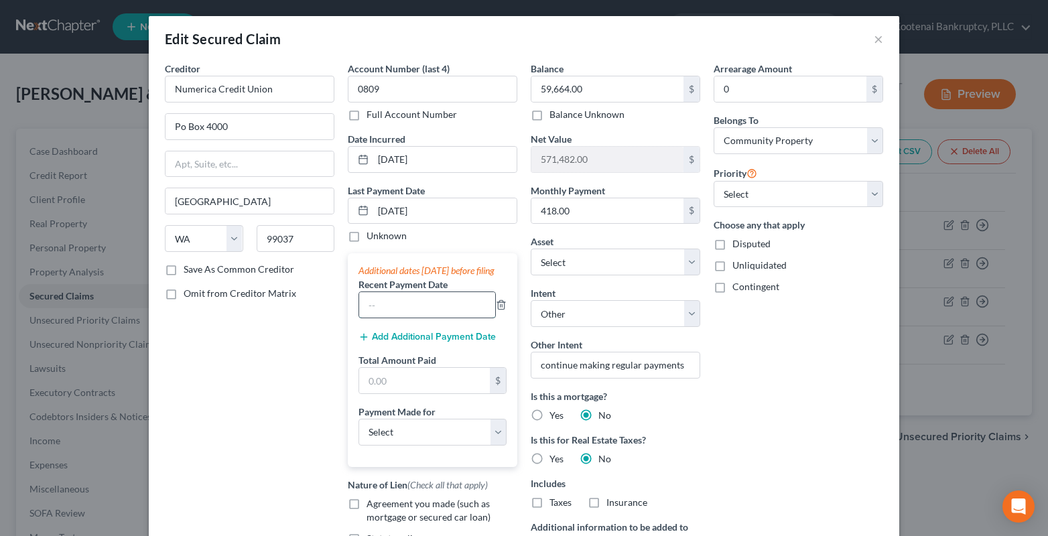
drag, startPoint x: 395, startPoint y: 315, endPoint x: 391, endPoint y: 309, distance: 7.6
click at [394, 315] on input "text" at bounding box center [427, 304] width 136 height 25
type input "[DATE]"
click at [401, 342] on button "Add Additional Payment Date" at bounding box center [426, 337] width 137 height 11
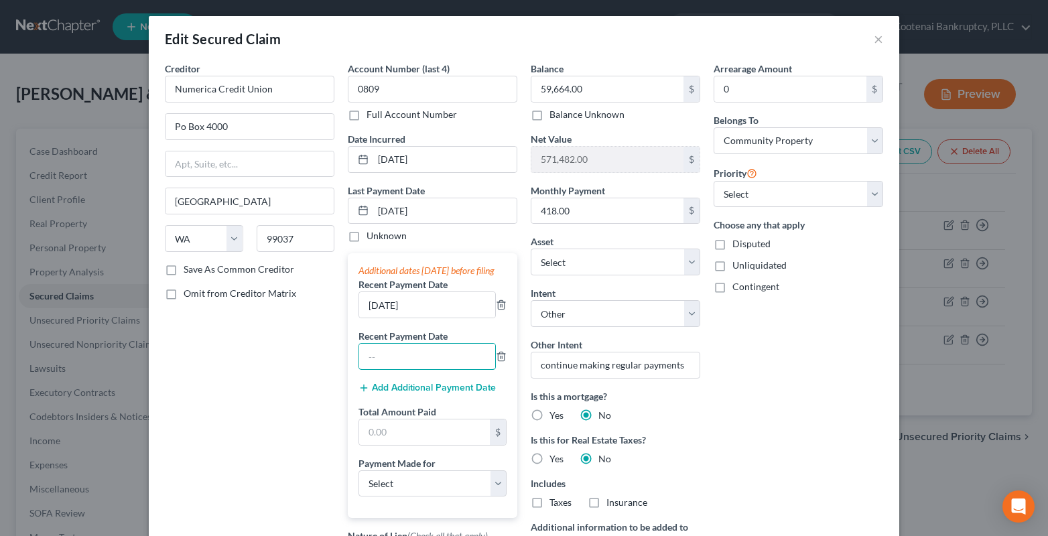
drag, startPoint x: 400, startPoint y: 370, endPoint x: 397, endPoint y: 279, distance: 91.2
click at [397, 367] on input "text" at bounding box center [427, 356] width 136 height 25
type input "[DATE]"
click at [375, 445] on input "text" at bounding box center [424, 431] width 131 height 25
type input "1,500.00"
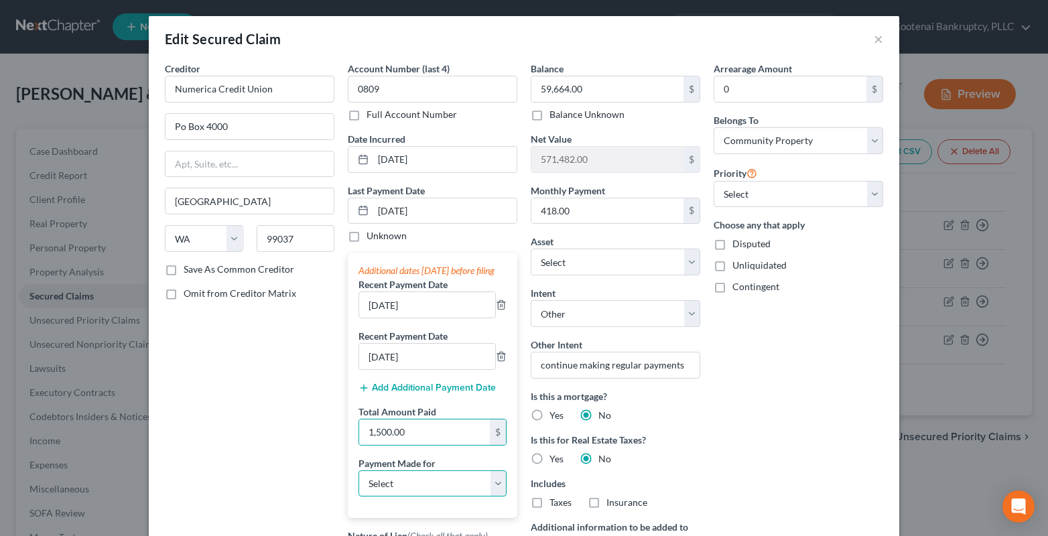
click at [403, 491] on select "Select Car Credit Card Loan Repayment Mortgage Other Suppliers Or Vendors" at bounding box center [432, 483] width 148 height 27
select select "4"
click at [358, 483] on select "Select Car Credit Card Loan Repayment Mortgage Other Suppliers Or Vendors" at bounding box center [432, 483] width 148 height 27
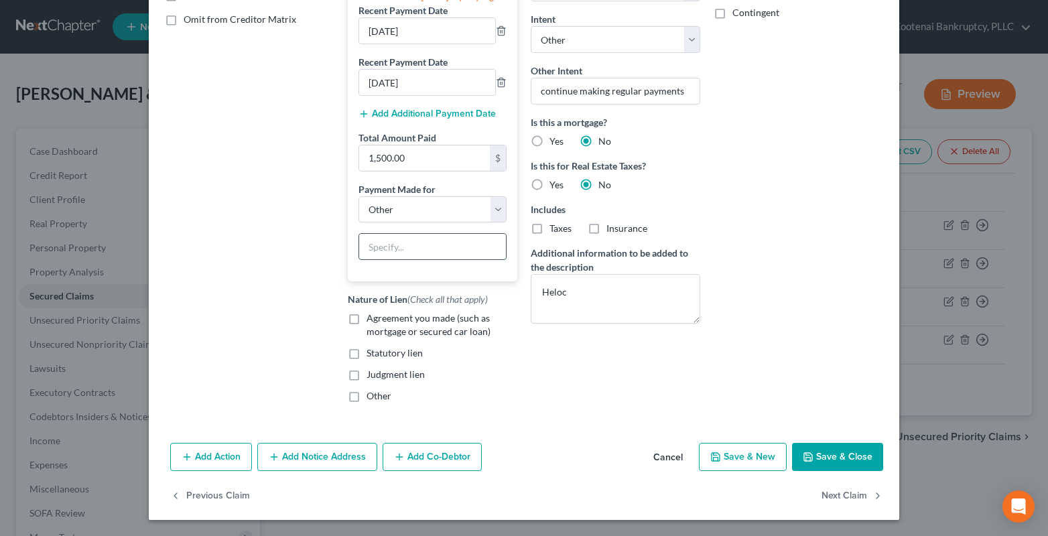
drag, startPoint x: 380, startPoint y: 257, endPoint x: 372, endPoint y: 257, distance: 8.7
click at [380, 257] on input "text" at bounding box center [432, 246] width 147 height 25
type input "Heloc"
click at [366, 320] on label "Agreement you made (such as mortgage or secured car loan)" at bounding box center [441, 324] width 151 height 27
click at [372, 320] on input "Agreement you made (such as mortgage or secured car loan)" at bounding box center [376, 315] width 9 height 9
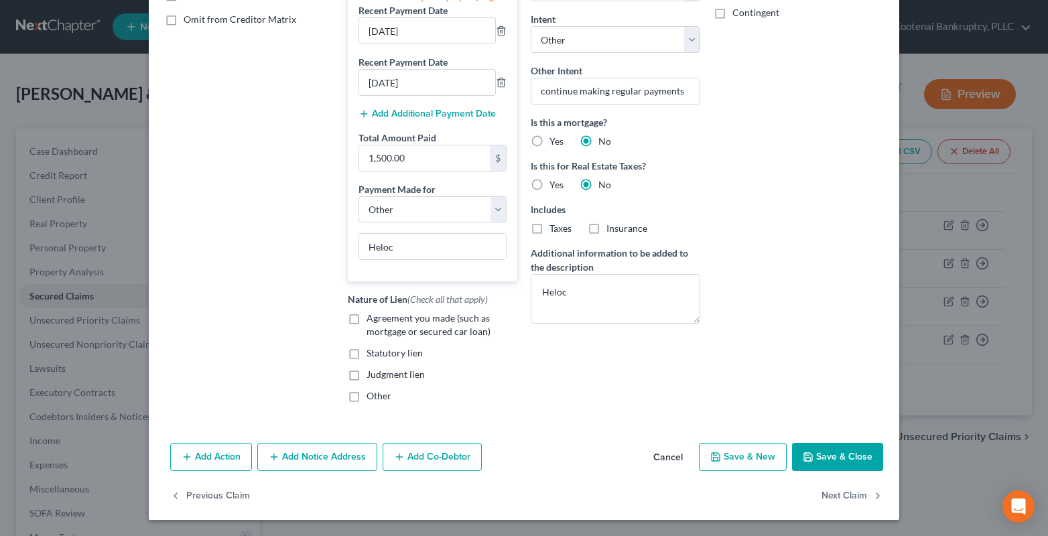
checkbox input "true"
click at [820, 447] on button "Save & Close" at bounding box center [837, 457] width 91 height 28
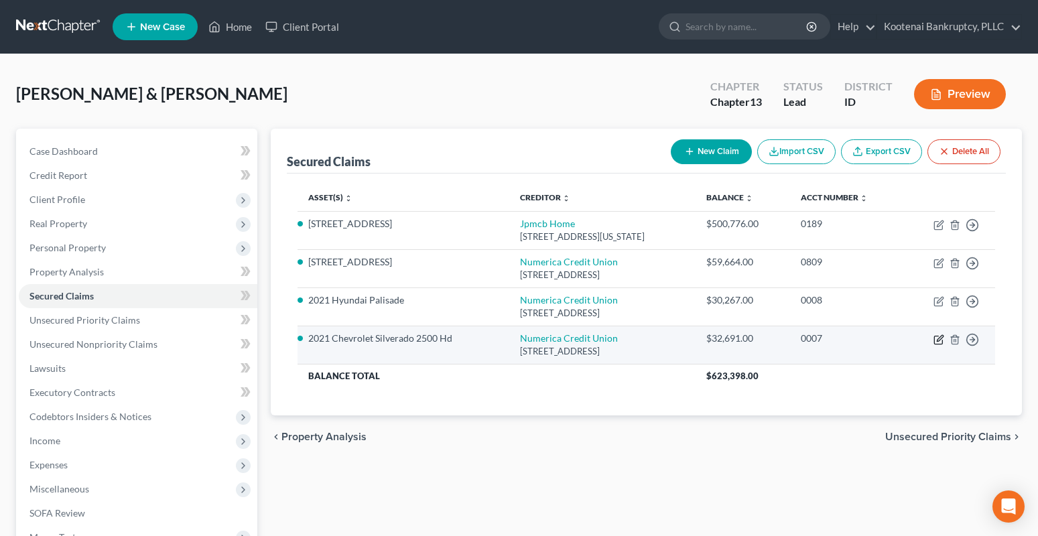
click at [936, 341] on icon "button" at bounding box center [939, 338] width 6 height 6
select select "50"
select select "4"
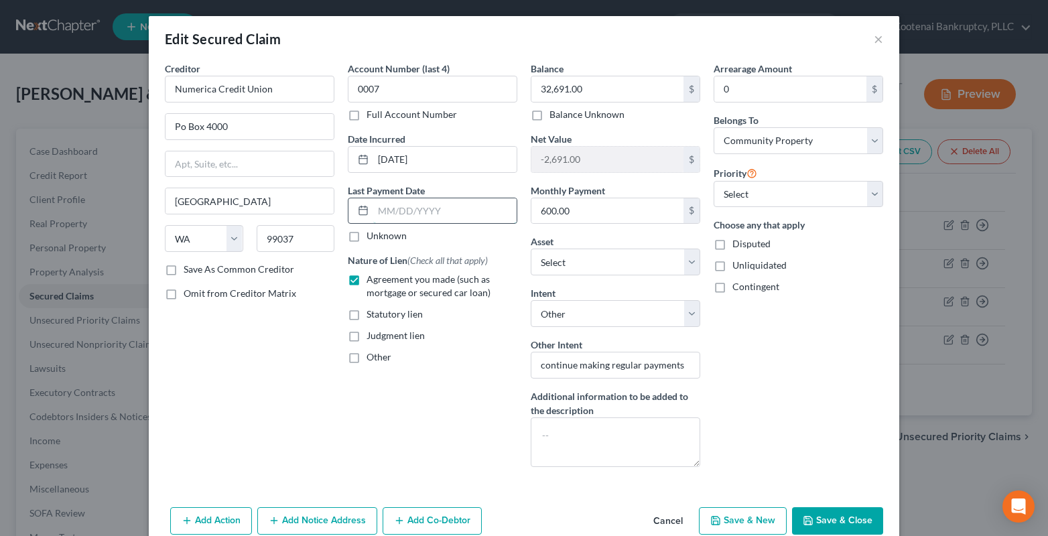
click at [378, 210] on input "text" at bounding box center [444, 210] width 143 height 25
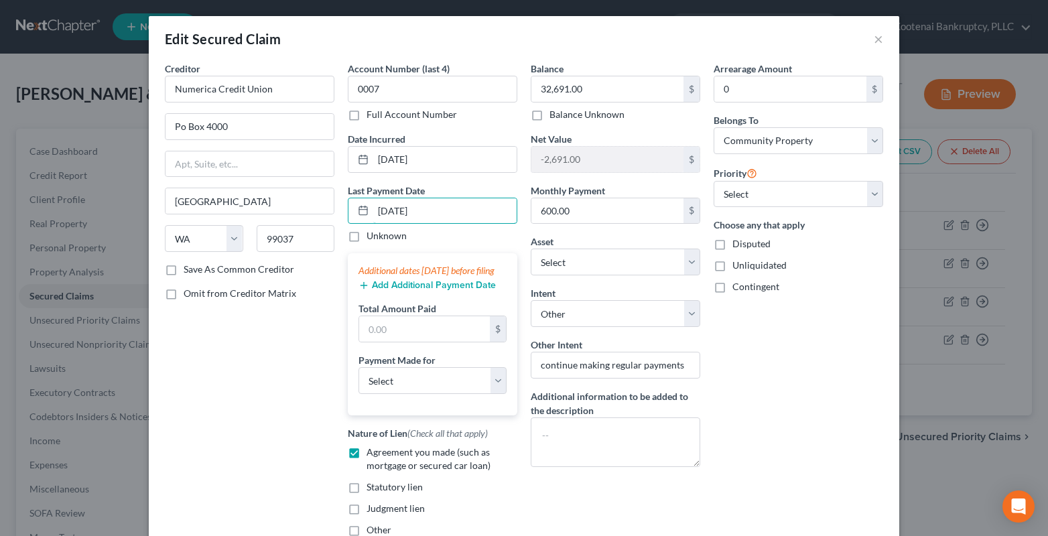
type input "[DATE]"
click at [432, 291] on button "Add Additional Payment Date" at bounding box center [426, 285] width 137 height 11
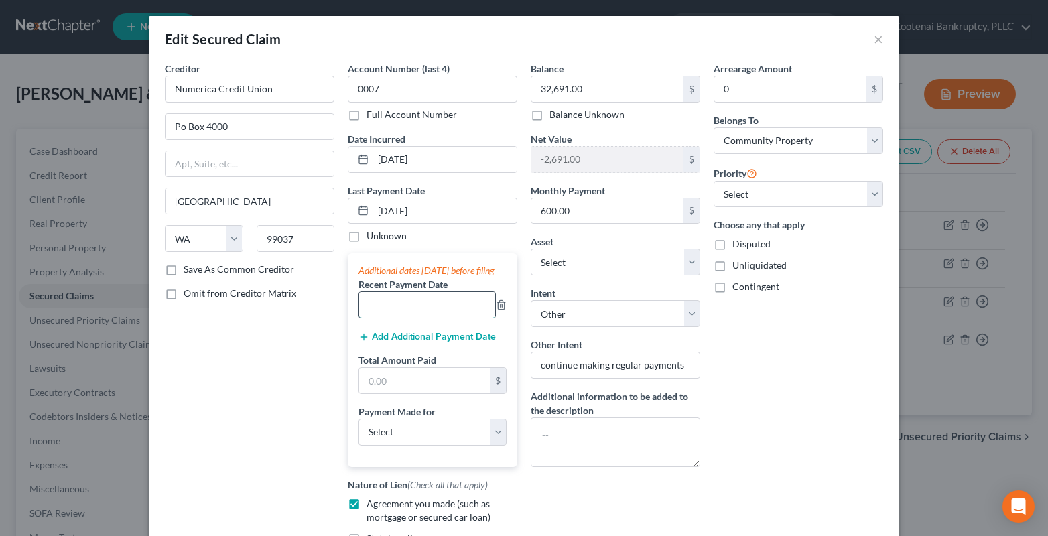
click at [391, 317] on input "text" at bounding box center [427, 304] width 136 height 25
type input "[DATE]"
click at [401, 342] on button "Add Additional Payment Date" at bounding box center [426, 337] width 137 height 11
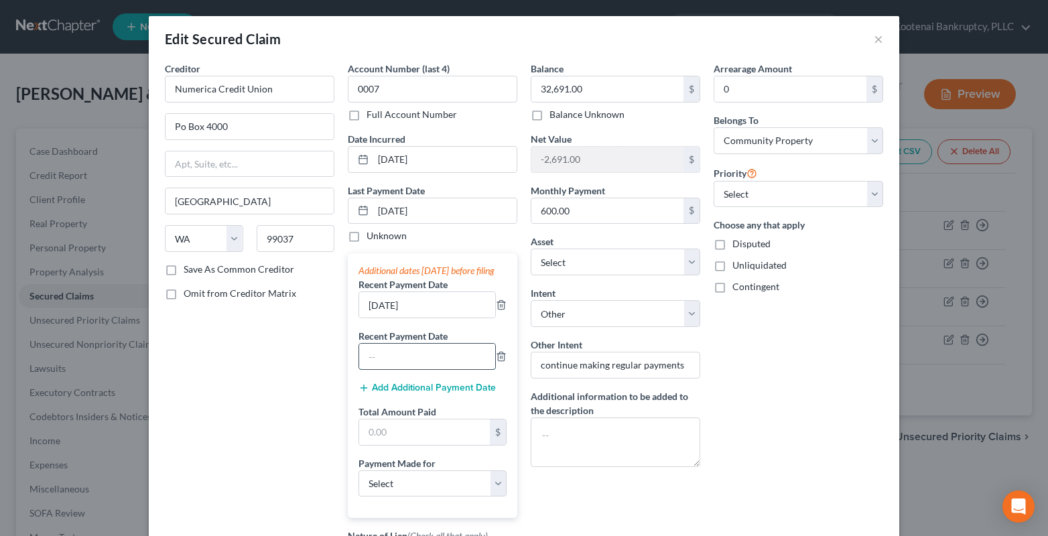
drag, startPoint x: 382, startPoint y: 378, endPoint x: 373, endPoint y: 368, distance: 13.7
click at [382, 369] on input "text" at bounding box center [427, 356] width 136 height 25
type input "[DATE]"
drag, startPoint x: 380, startPoint y: 449, endPoint x: 370, endPoint y: 435, distance: 17.3
click at [371, 445] on input "text" at bounding box center [424, 431] width 131 height 25
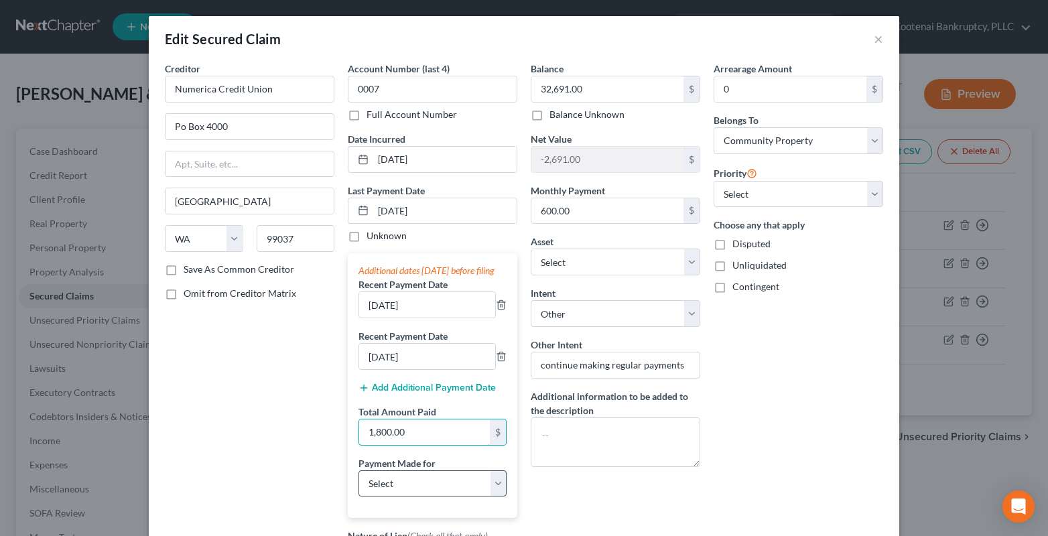
type input "1,800.00"
click at [378, 489] on select "Select Car Credit Card Loan Repayment Mortgage Other Suppliers Or Vendors" at bounding box center [432, 483] width 148 height 27
select select "0"
click at [358, 483] on select "Select Car Credit Card Loan Repayment Mortgage Other Suppliers Or Vendors" at bounding box center [432, 483] width 148 height 27
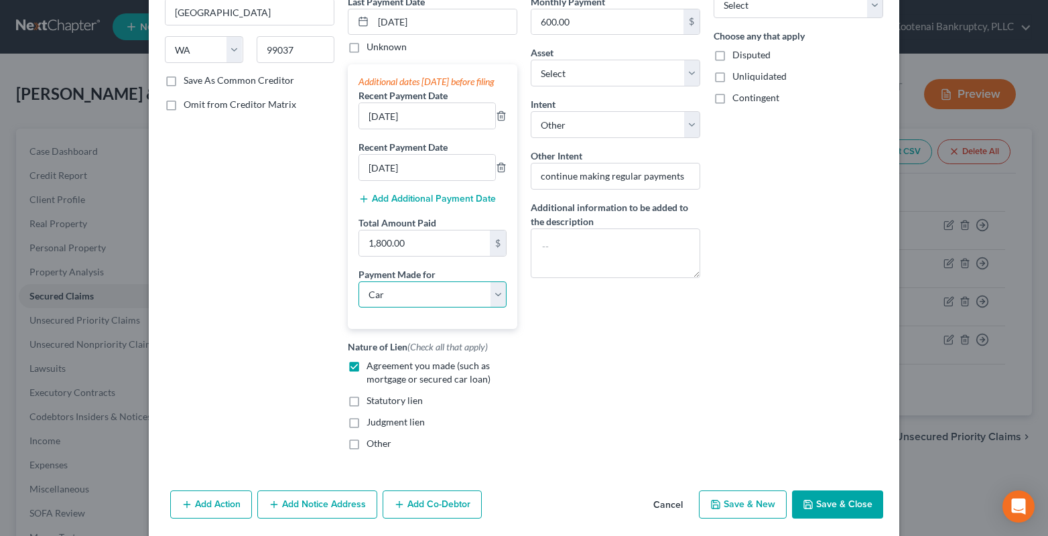
scroll to position [251, 0]
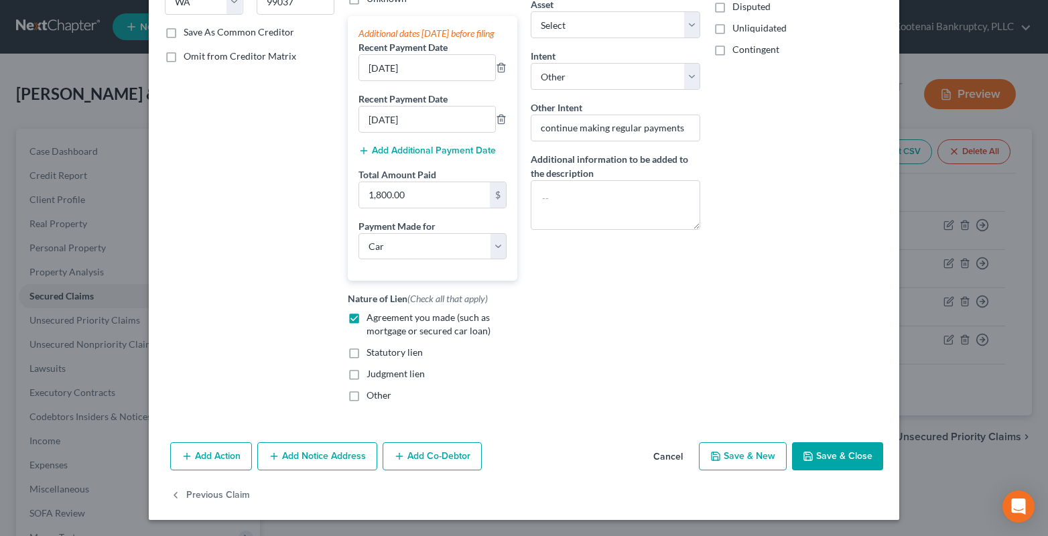
click at [846, 463] on button "Save & Close" at bounding box center [837, 456] width 91 height 28
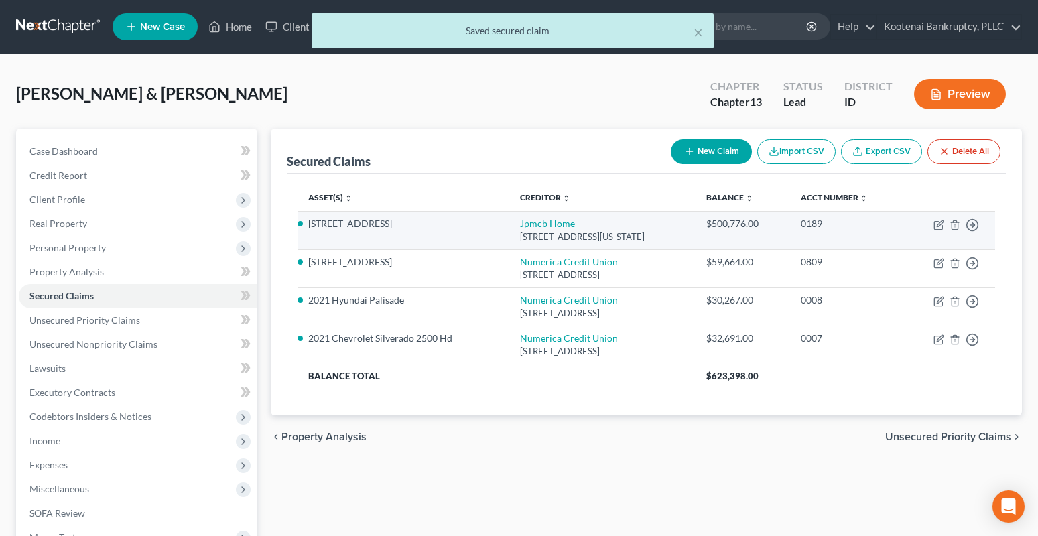
click at [944, 222] on td "Move to E Move to F Move to G Move to Notice Only" at bounding box center [948, 230] width 92 height 38
click at [942, 224] on icon "button" at bounding box center [938, 225] width 11 height 11
select select "19"
select select "4"
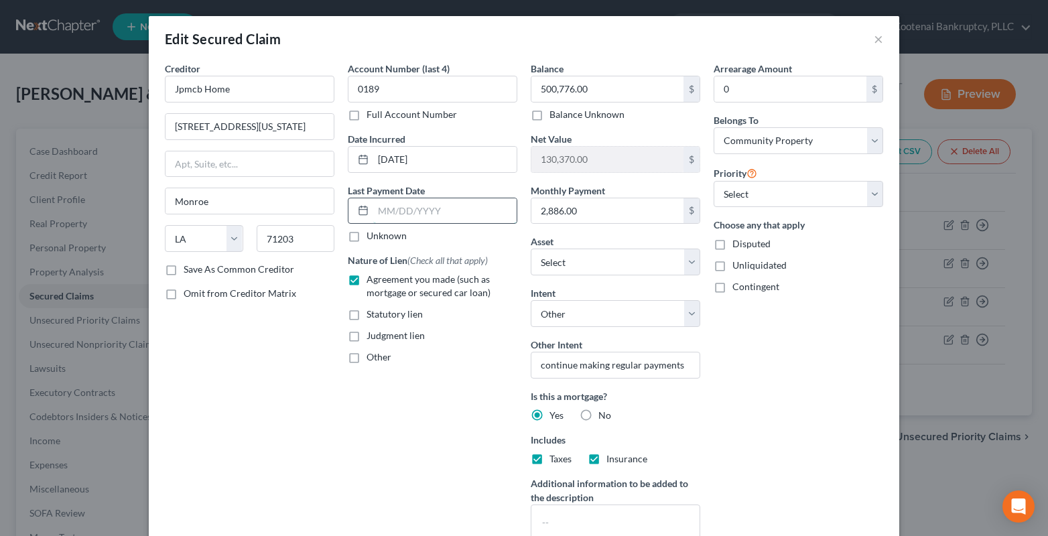
click at [383, 214] on input "text" at bounding box center [444, 210] width 143 height 25
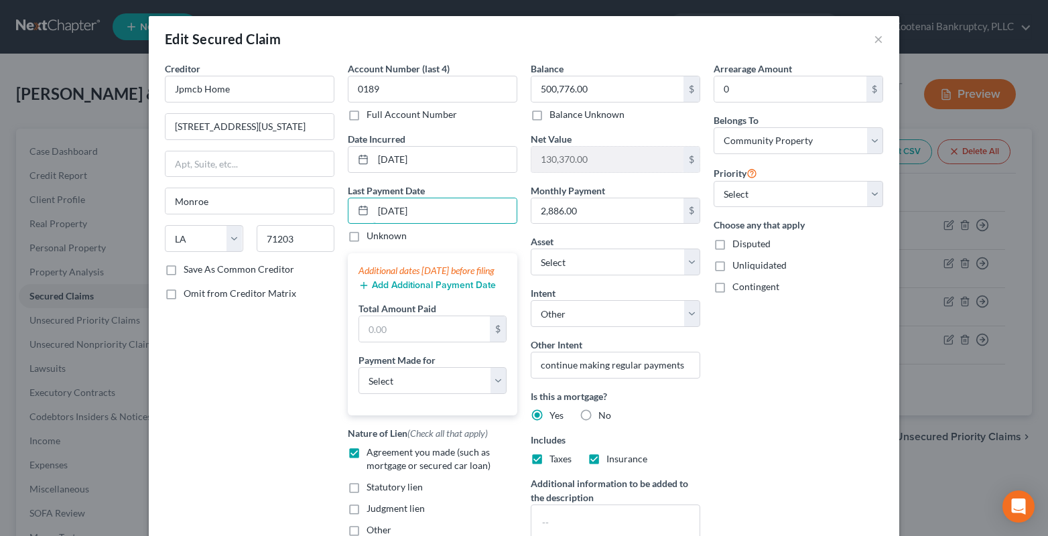
drag, startPoint x: 419, startPoint y: 212, endPoint x: 303, endPoint y: 222, distance: 117.0
click at [334, 220] on div "Creditor * Jpmcb Home [GEOGRAPHIC_DATA][US_STATE][PERSON_NAME] [US_STATE][GEOGR…" at bounding box center [523, 313] width 731 height 503
type input "[DATE]"
click at [375, 340] on input "text" at bounding box center [424, 328] width 131 height 25
type input "06,202,025"
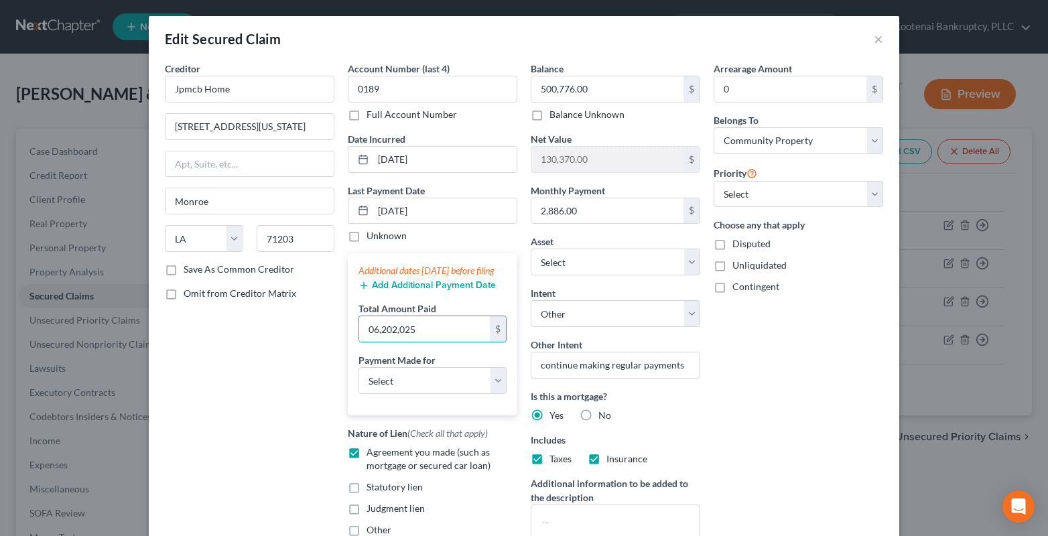
click at [424, 291] on button "Add Additional Payment Date" at bounding box center [426, 285] width 137 height 11
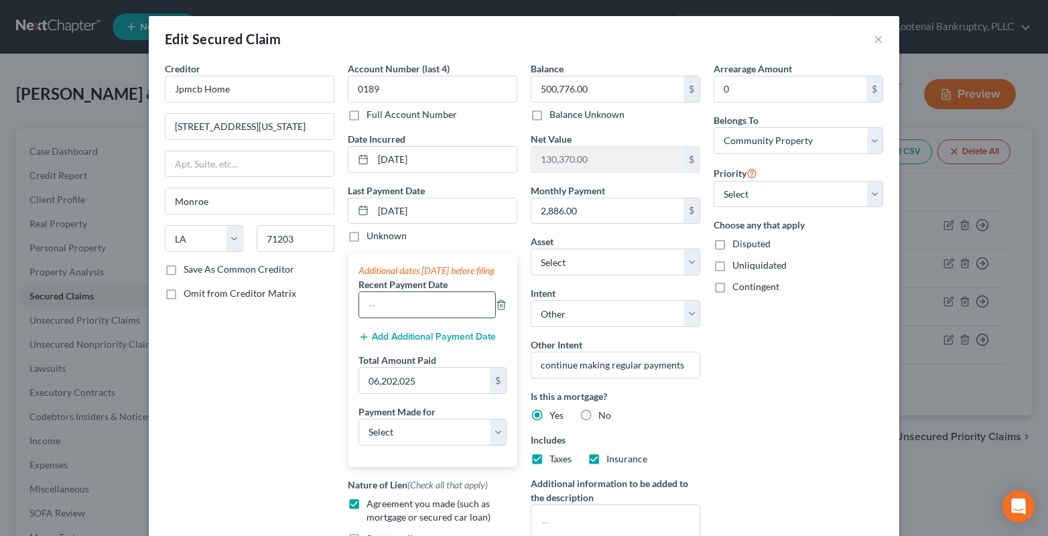
click at [376, 317] on input "text" at bounding box center [427, 304] width 136 height 25
type input "[DATE]"
click at [415, 342] on button "Add Additional Payment Date" at bounding box center [426, 337] width 137 height 11
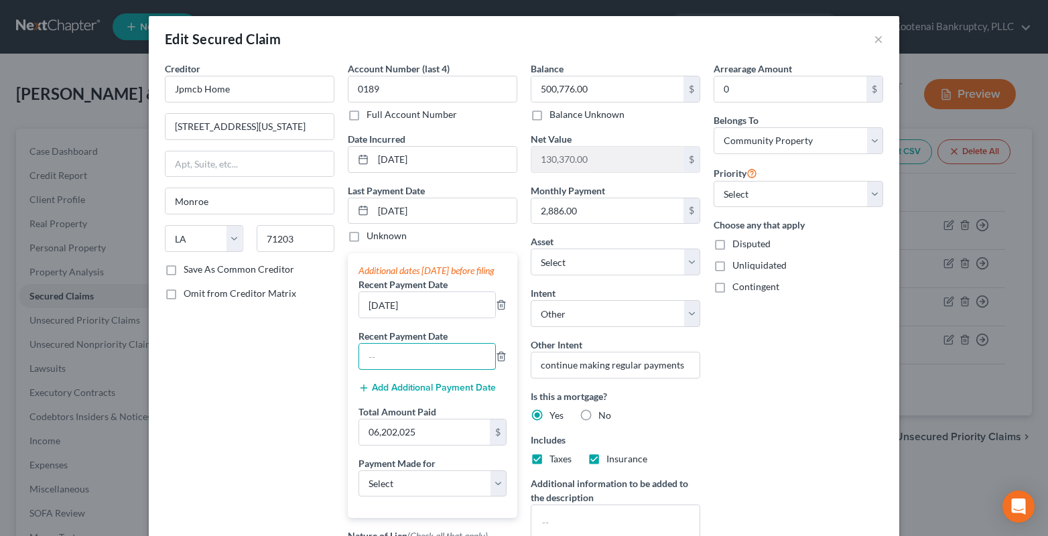
drag, startPoint x: 379, startPoint y: 373, endPoint x: 349, endPoint y: 368, distance: 30.5
click at [377, 369] on input "text" at bounding box center [427, 356] width 136 height 25
type input "[DATE]"
click at [421, 437] on input "06,202,025" at bounding box center [424, 431] width 131 height 25
type input "4,500.00"
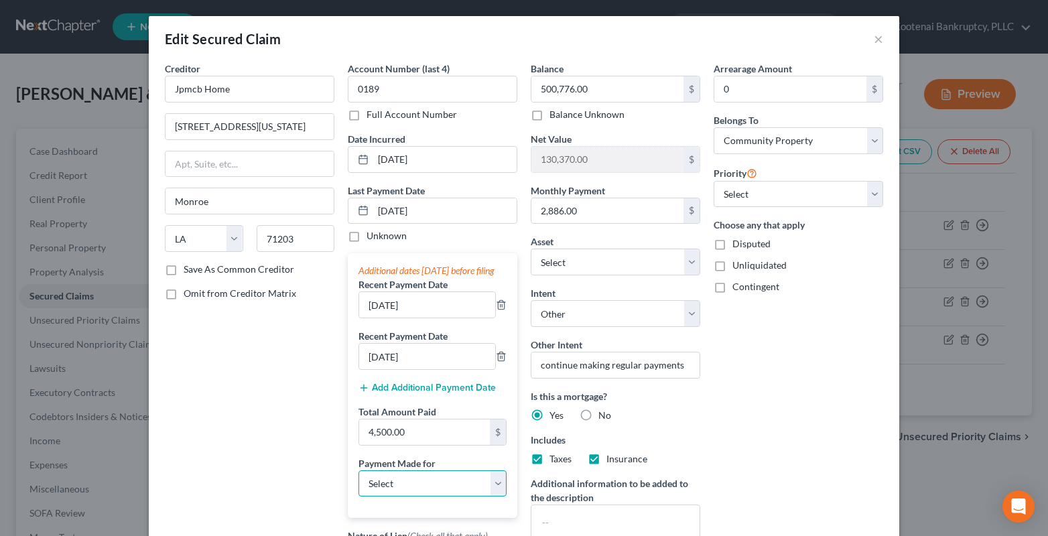
click at [387, 497] on select "Select Car Credit Card Loan Repayment Mortgage Other Suppliers Or Vendors" at bounding box center [432, 483] width 148 height 27
select select "3"
click at [358, 483] on select "Select Car Credit Card Loan Repayment Mortgage Other Suppliers Or Vendors" at bounding box center [432, 483] width 148 height 27
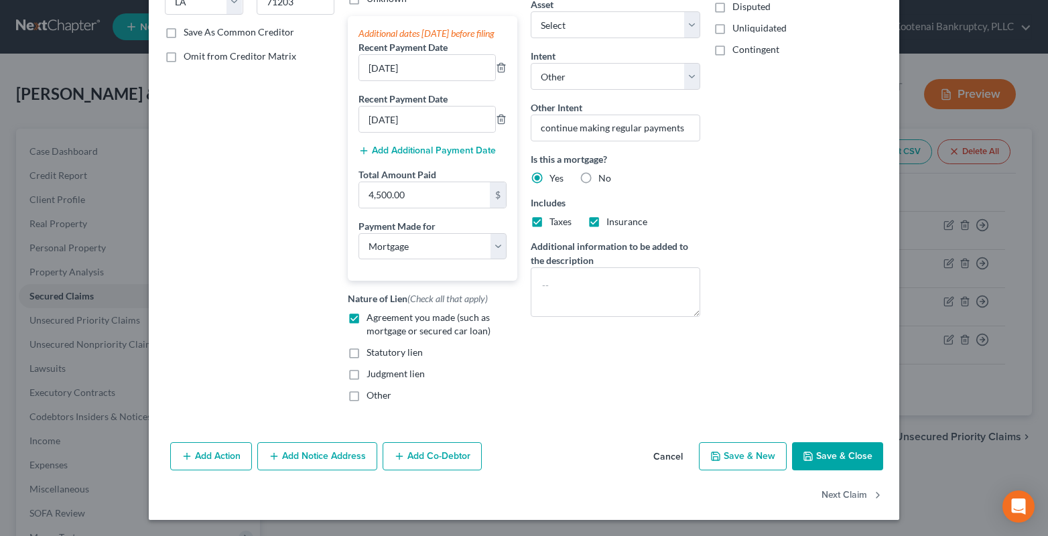
click at [842, 461] on button "Save & Close" at bounding box center [837, 456] width 91 height 28
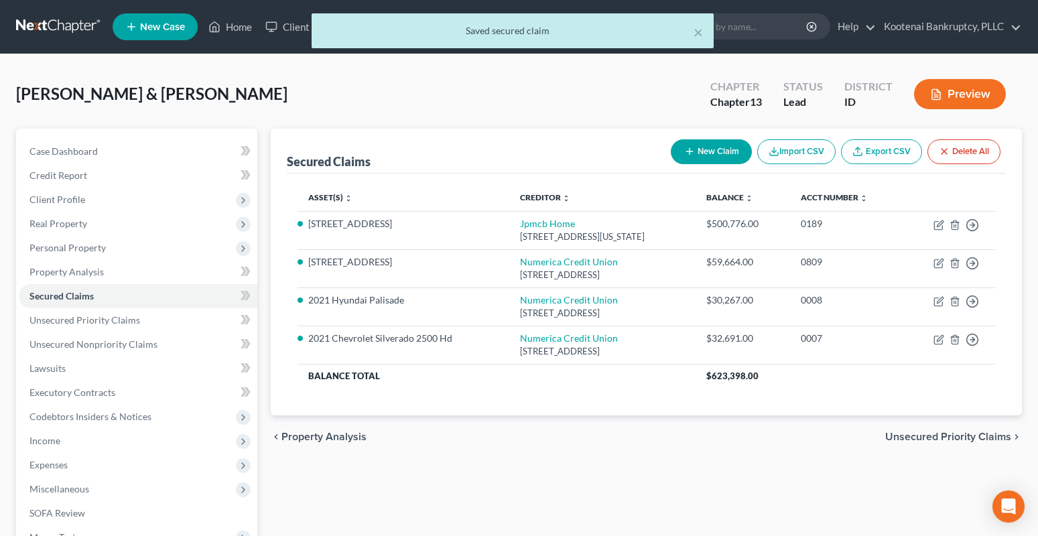
click at [235, 27] on div "× Saved secured claim" at bounding box center [512, 34] width 1038 height 42
